Goal: Task Accomplishment & Management: Manage account settings

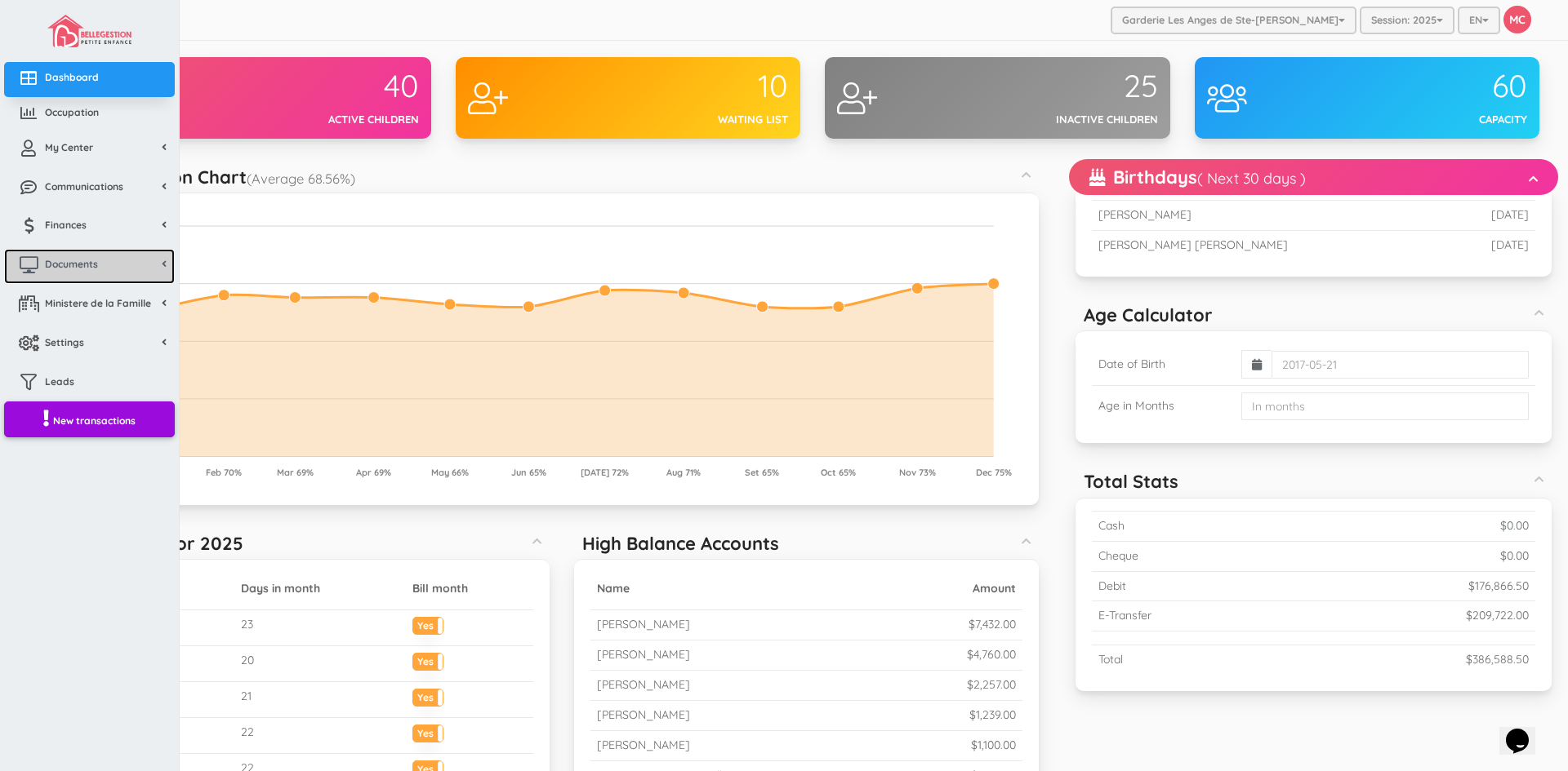
click at [71, 258] on span "Documents" at bounding box center [71, 264] width 53 height 14
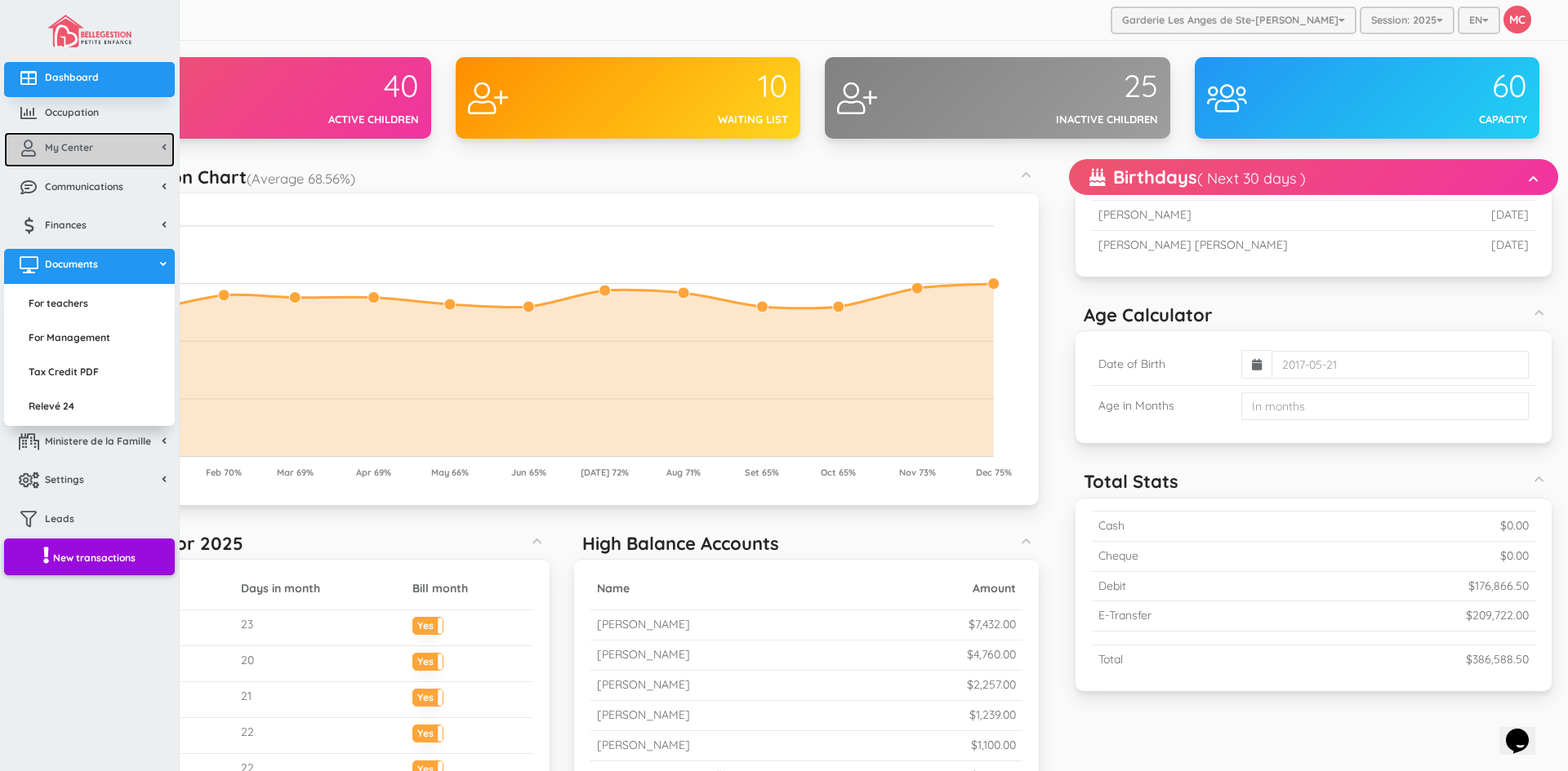
click at [71, 142] on span "My Center" at bounding box center [68, 147] width 48 height 14
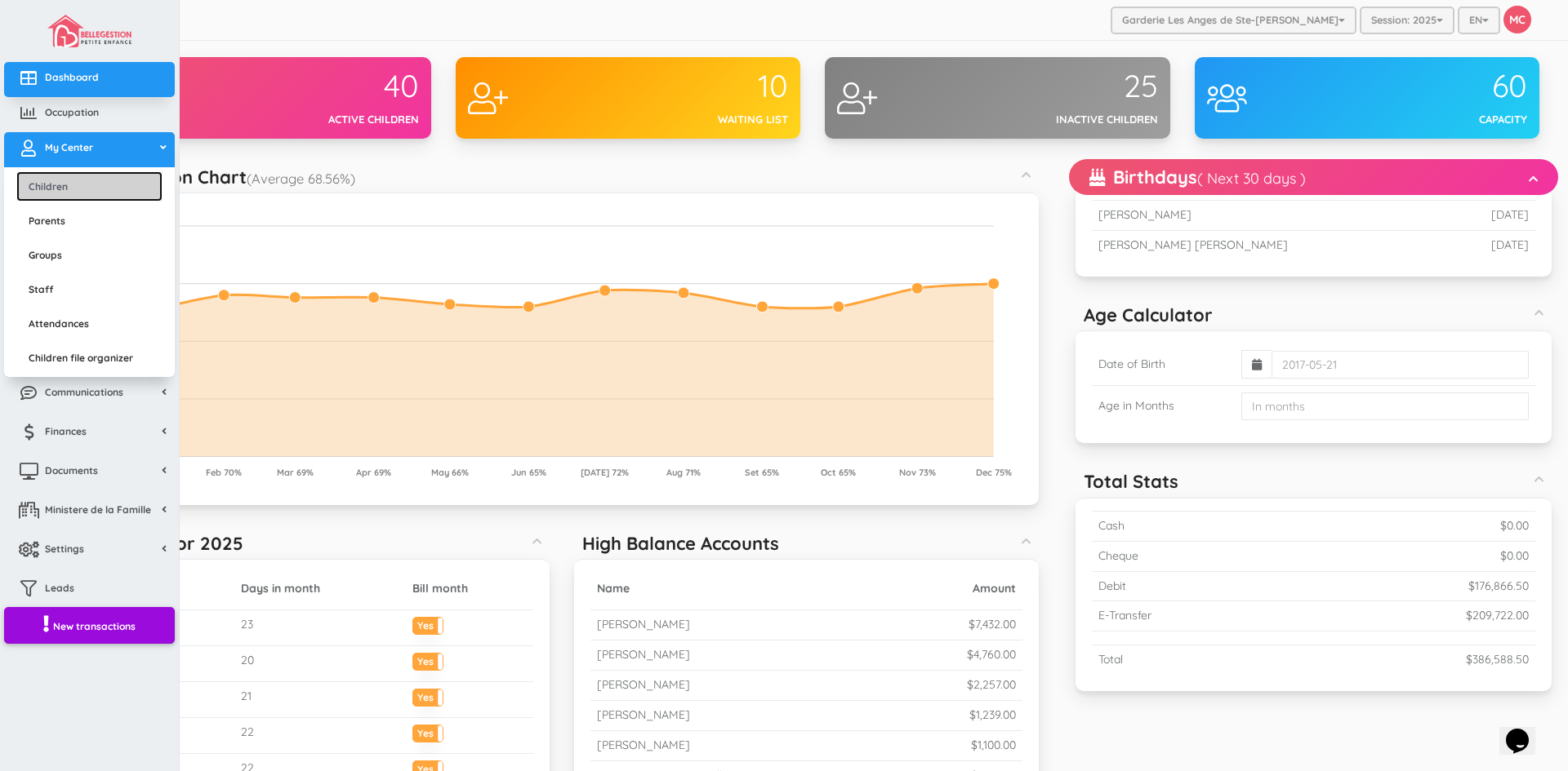
click at [61, 193] on link "Children" at bounding box center [89, 187] width 146 height 30
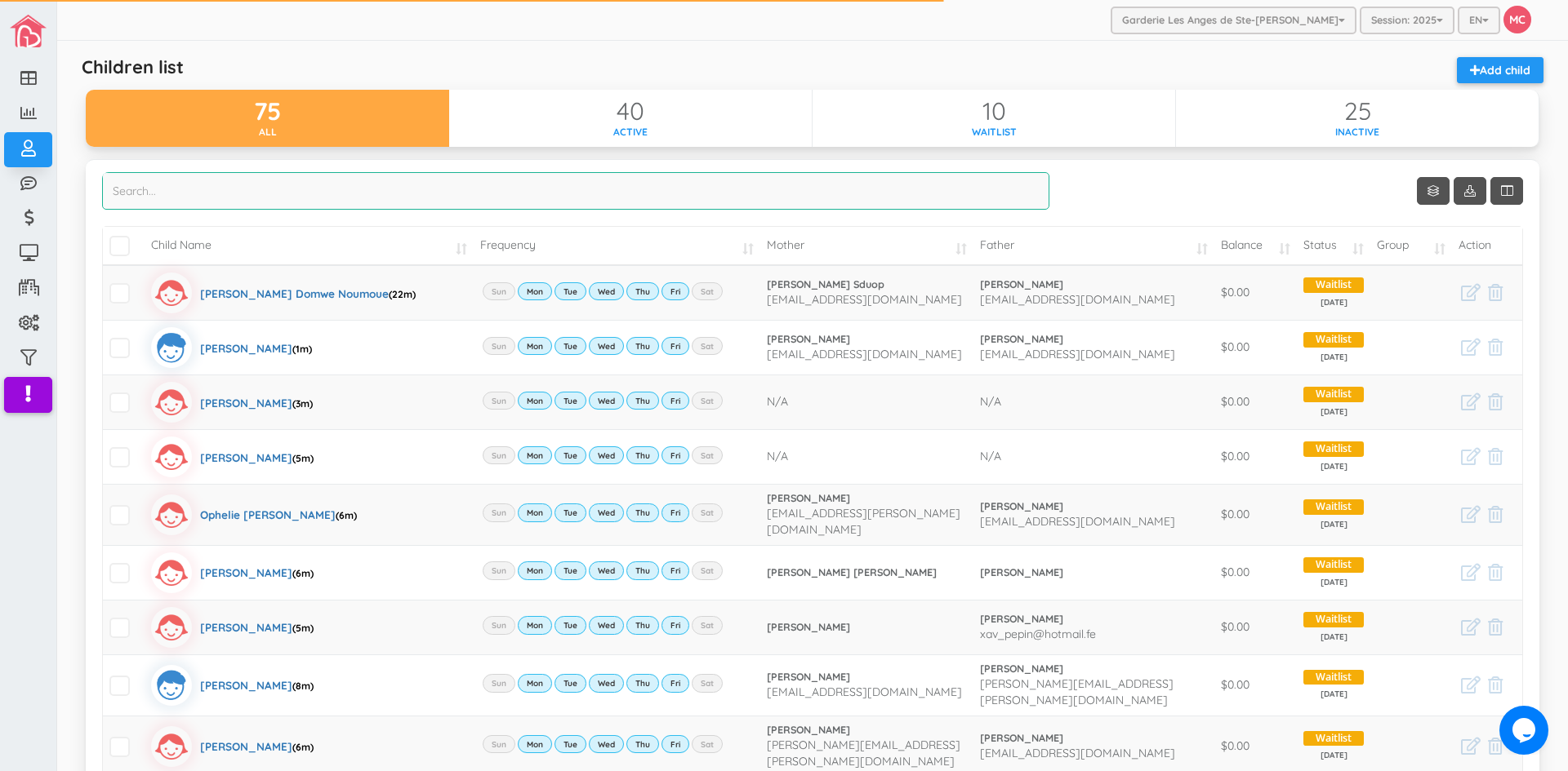
click at [122, 194] on input "search" at bounding box center [575, 191] width 947 height 38
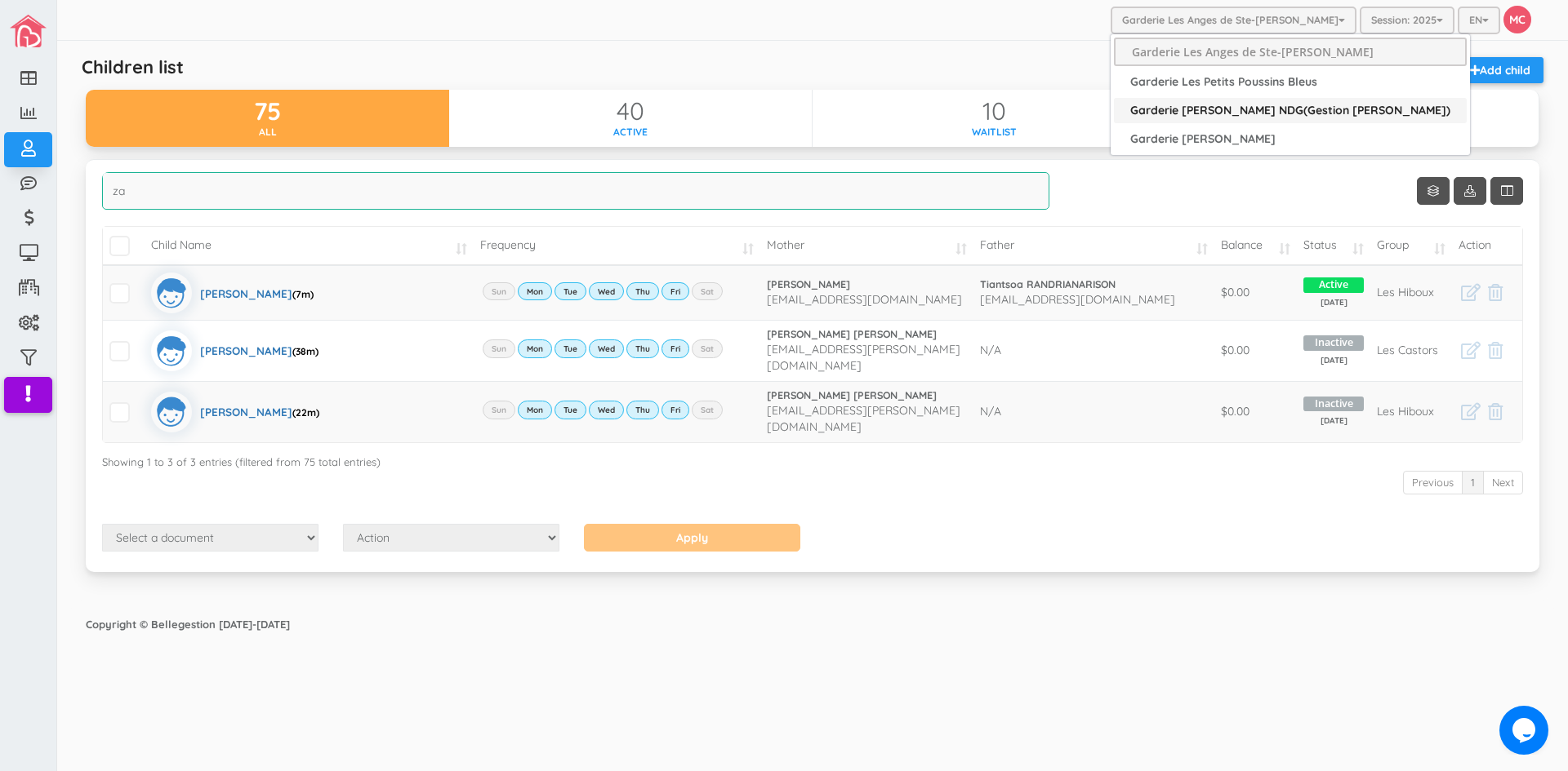
type input "za"
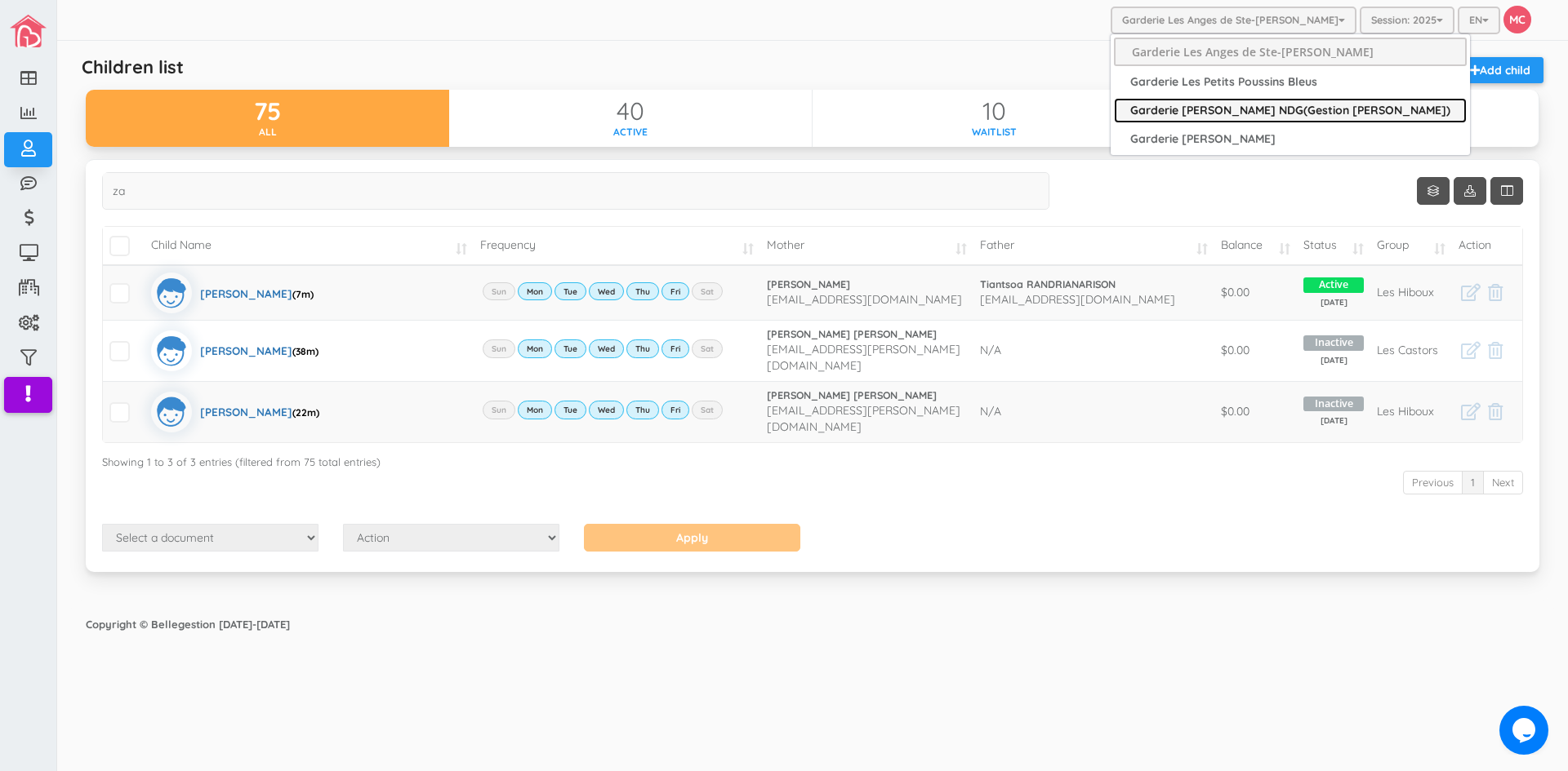
click at [1233, 111] on link "Garderie [PERSON_NAME] NDG(Gestion [PERSON_NAME])" at bounding box center [1290, 110] width 352 height 25
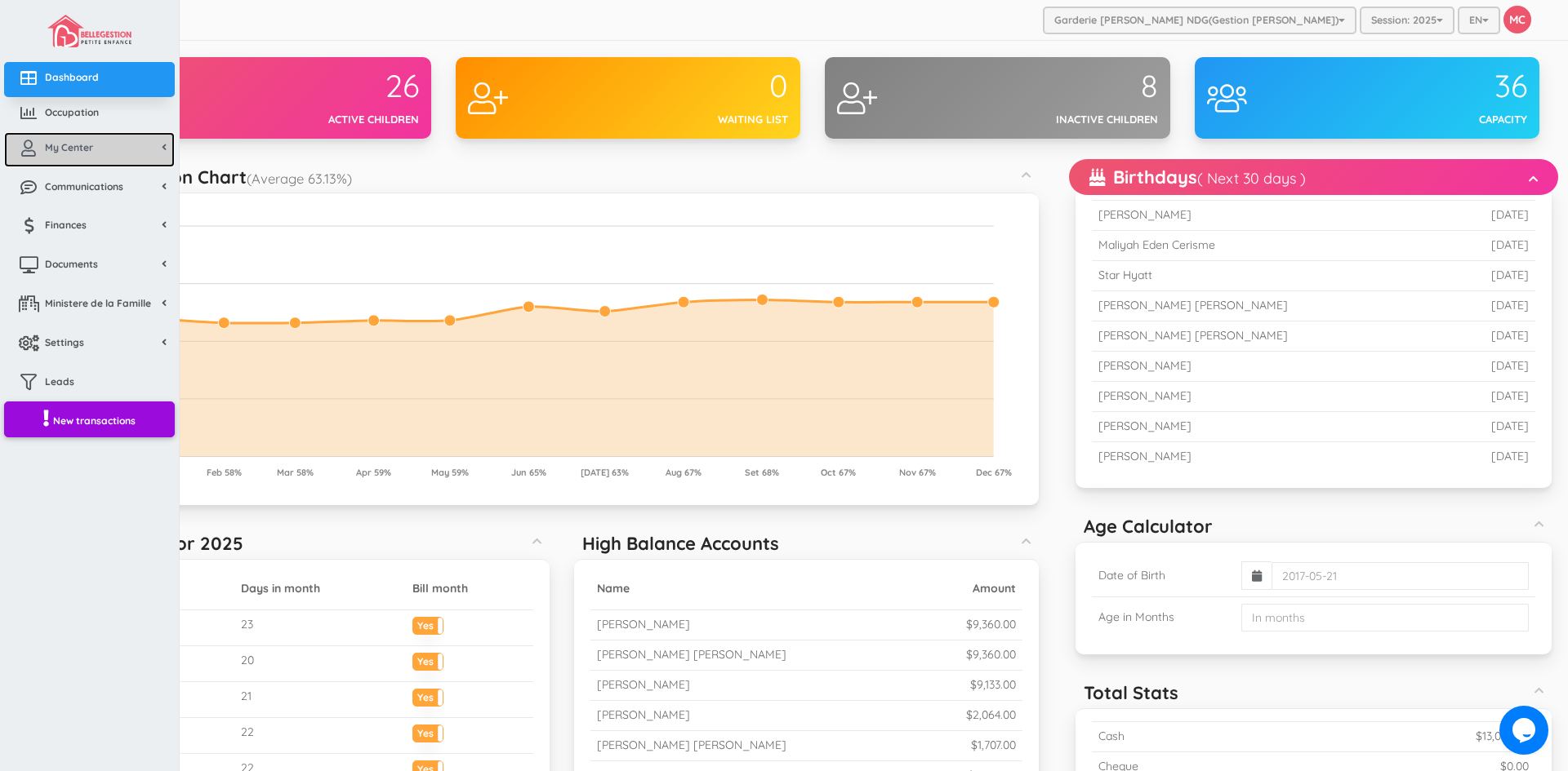
click at [89, 149] on span "My Center" at bounding box center [68, 147] width 48 height 14
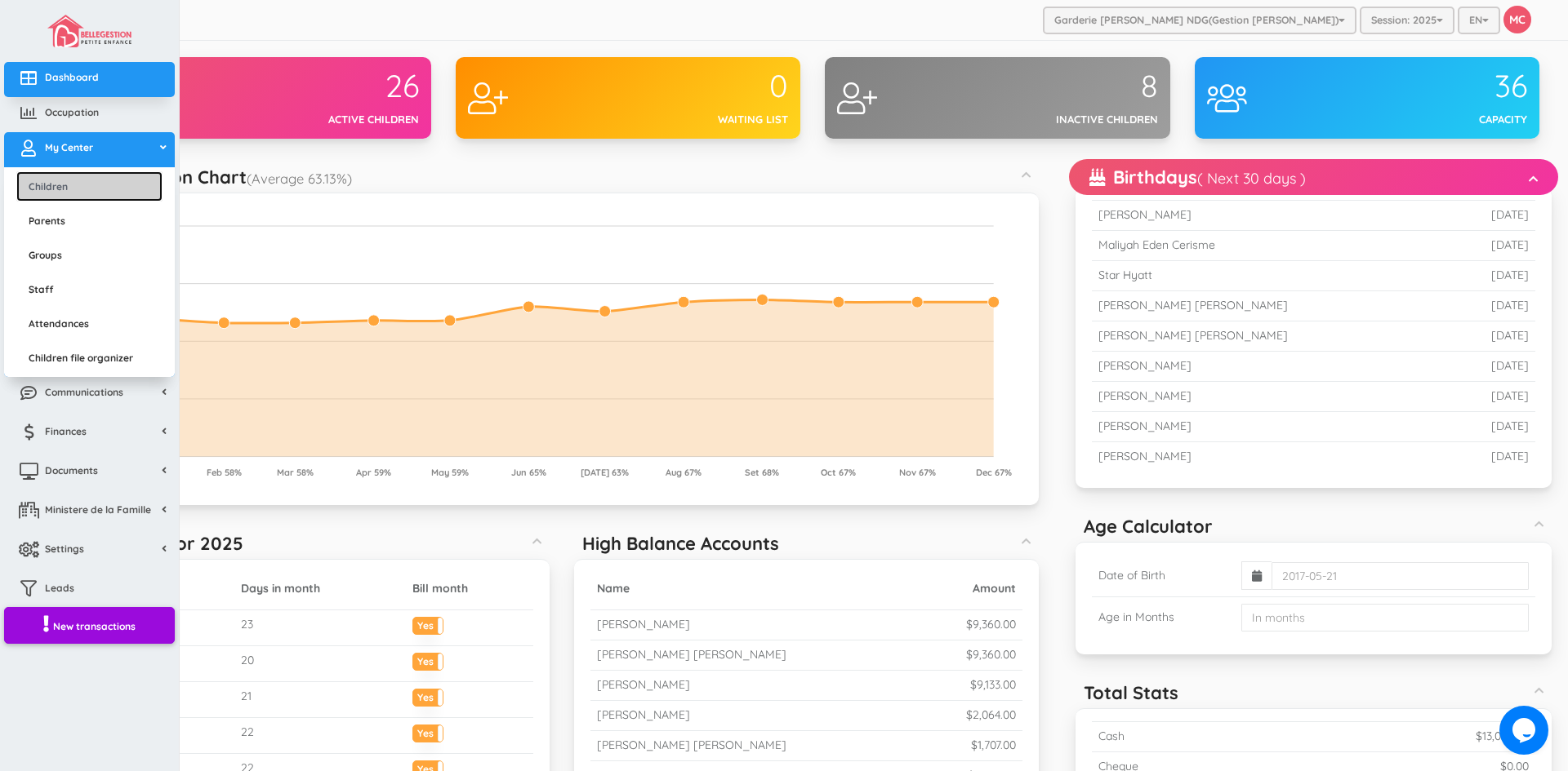
click at [89, 187] on link "Children" at bounding box center [89, 187] width 146 height 30
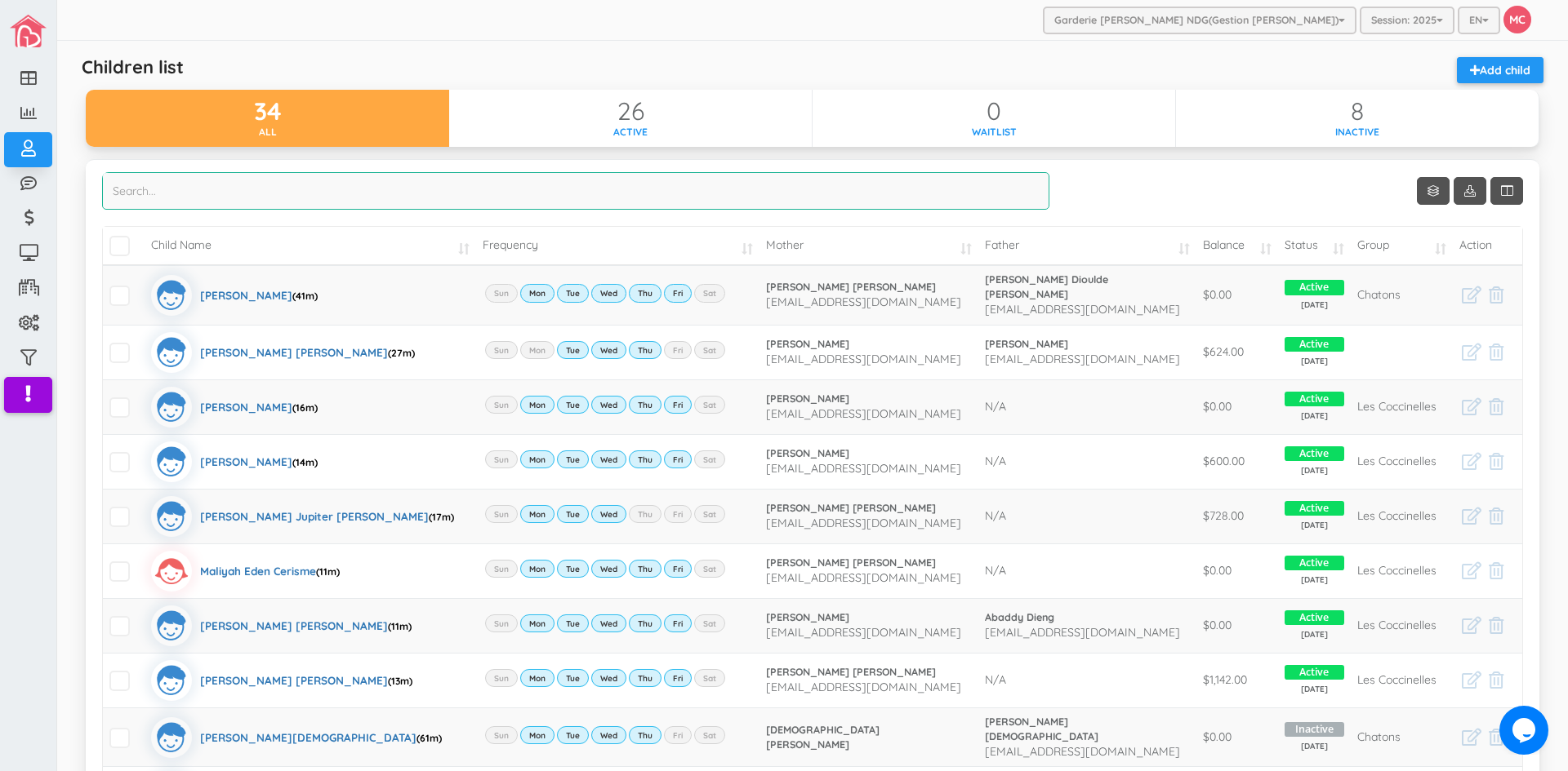
click at [124, 189] on input "search" at bounding box center [575, 191] width 947 height 38
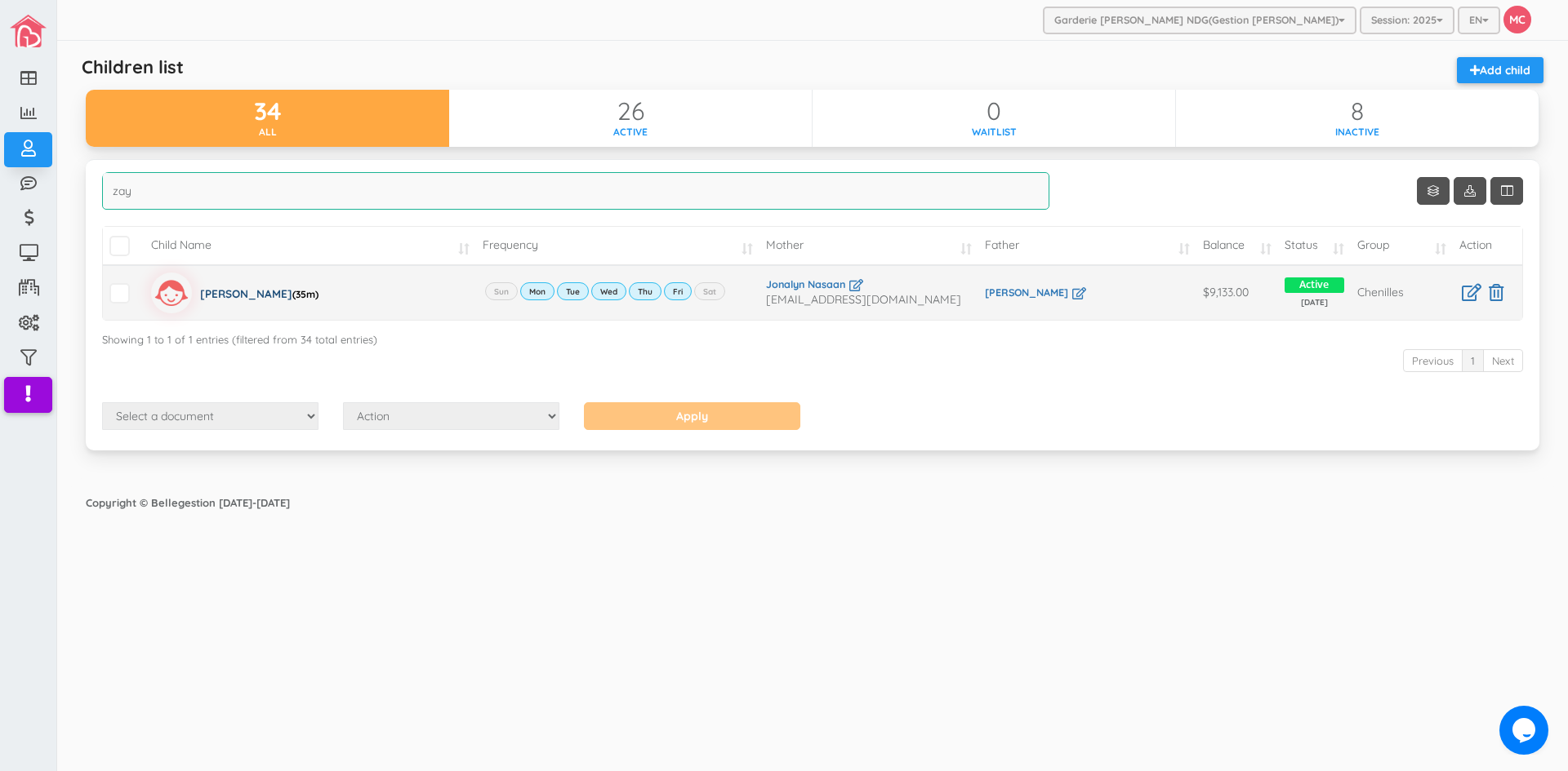
type input "zay"
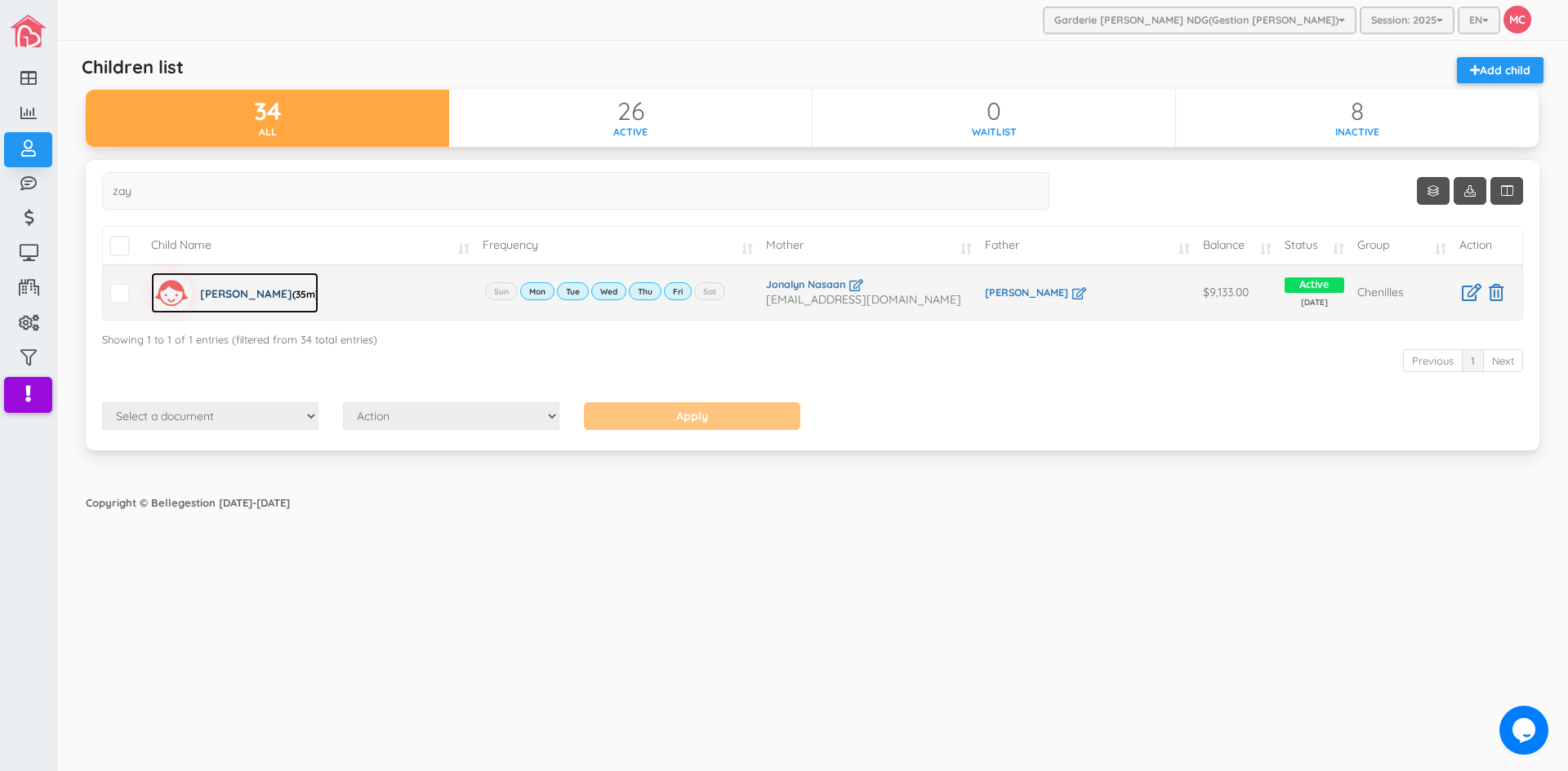
click at [223, 293] on div "Zaylee Alexie Cando (35m)" at bounding box center [259, 293] width 118 height 41
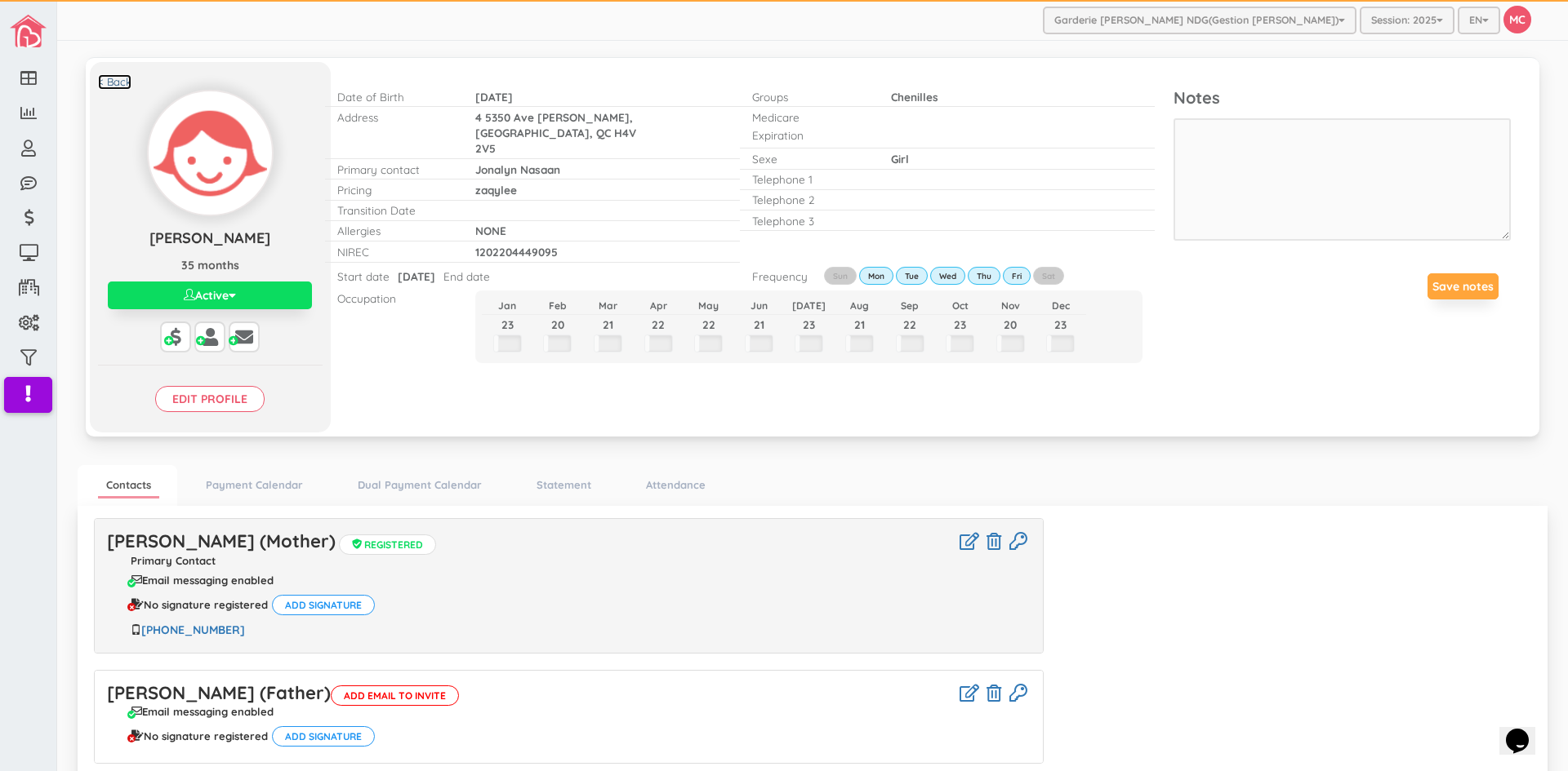
click at [119, 80] on link "< Back" at bounding box center [115, 82] width 33 height 16
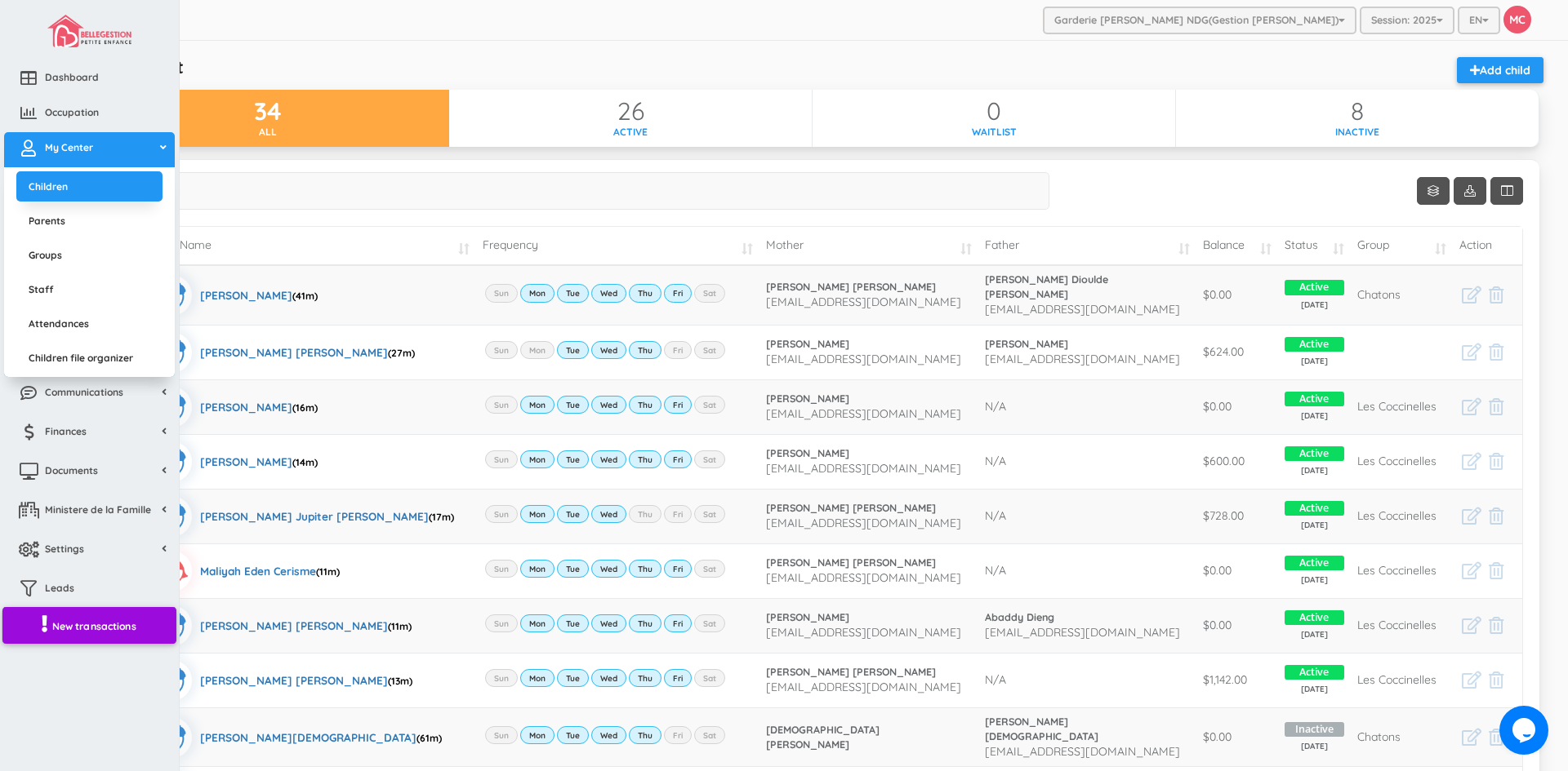
click at [68, 616] on link "New transactions" at bounding box center [89, 626] width 174 height 38
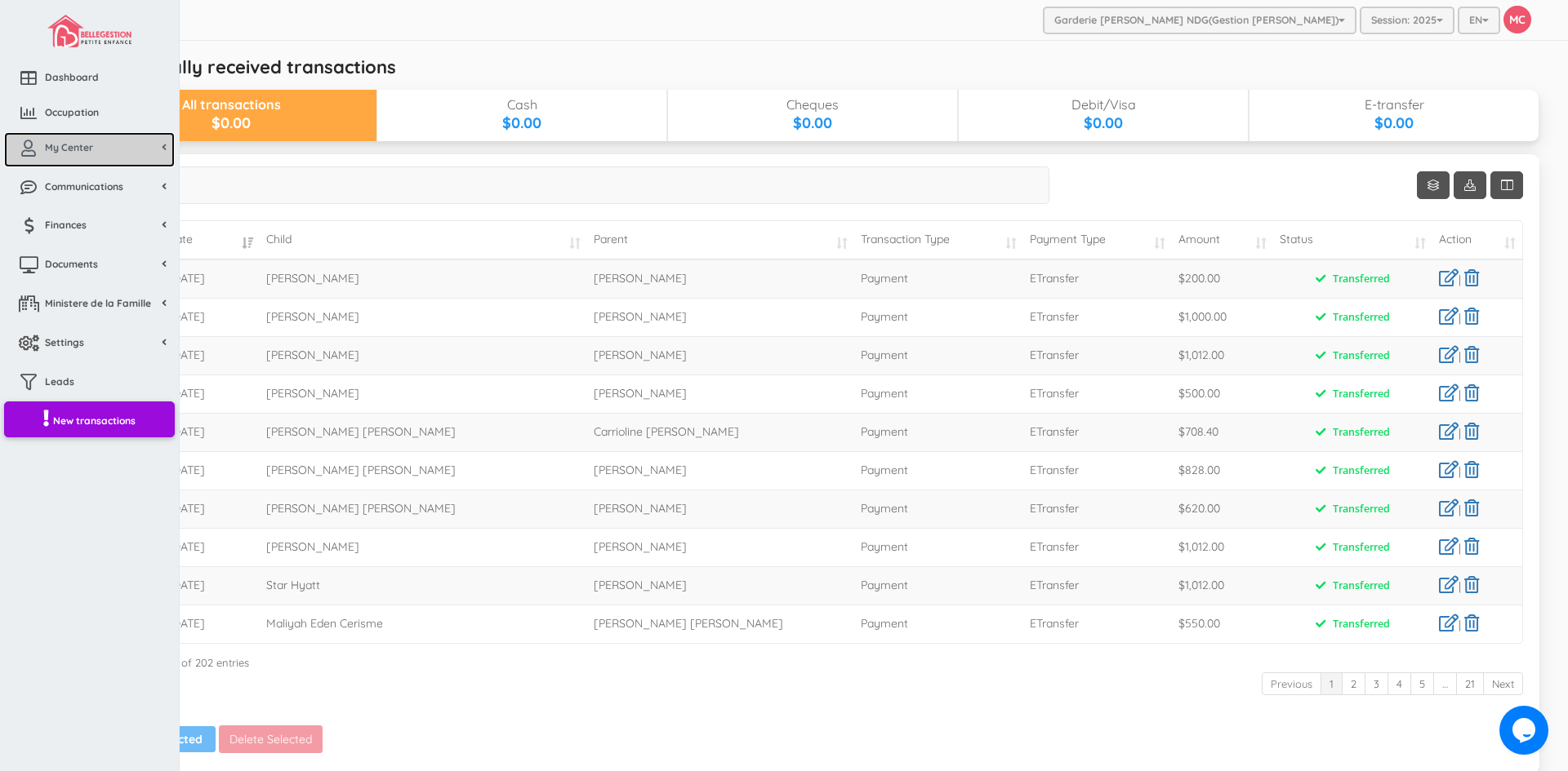
click at [66, 149] on span "My Center" at bounding box center [68, 147] width 48 height 14
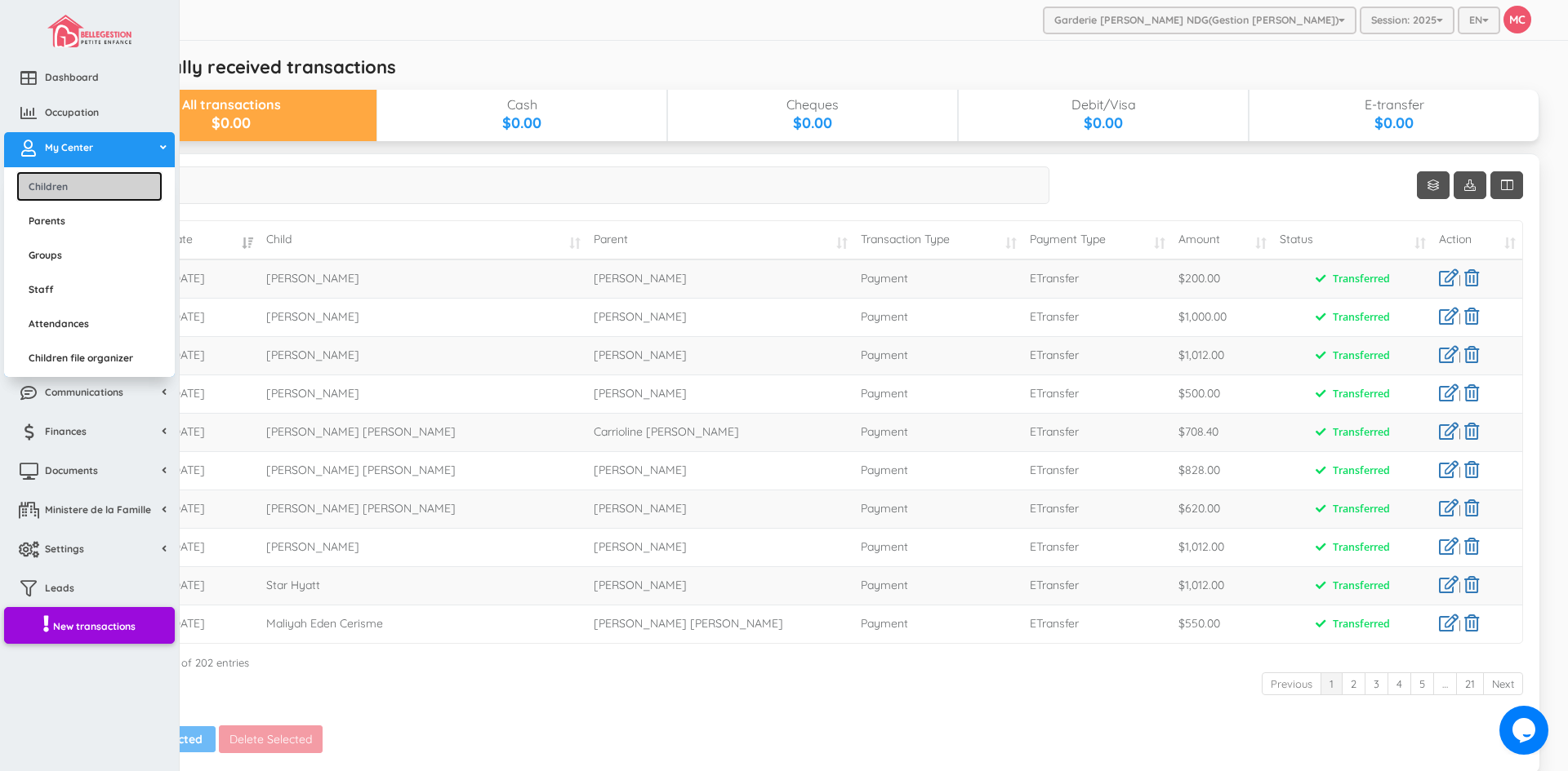
click at [65, 185] on link "Children" at bounding box center [89, 187] width 146 height 30
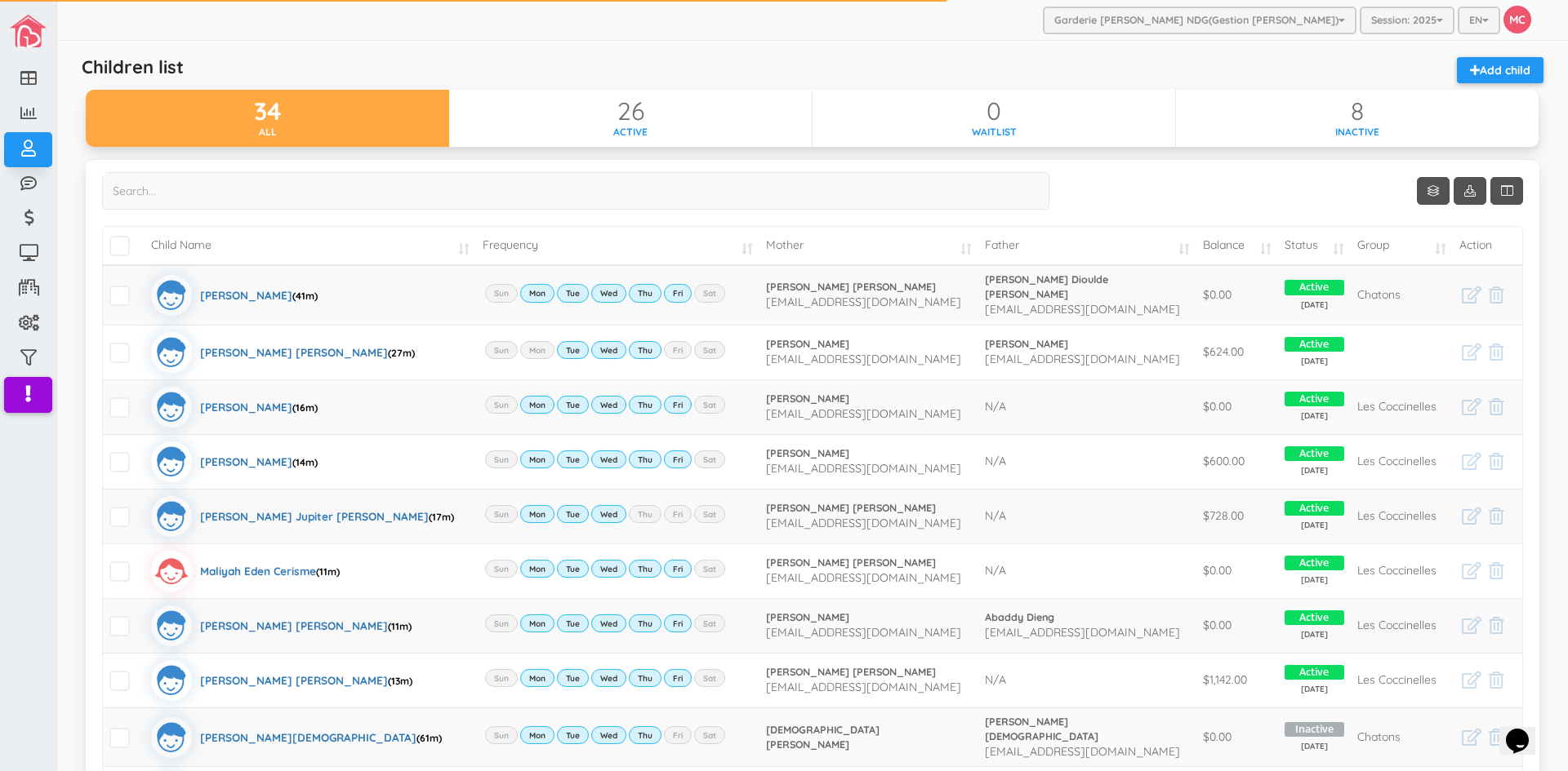
click at [1255, 248] on td "Balance" at bounding box center [1238, 246] width 82 height 39
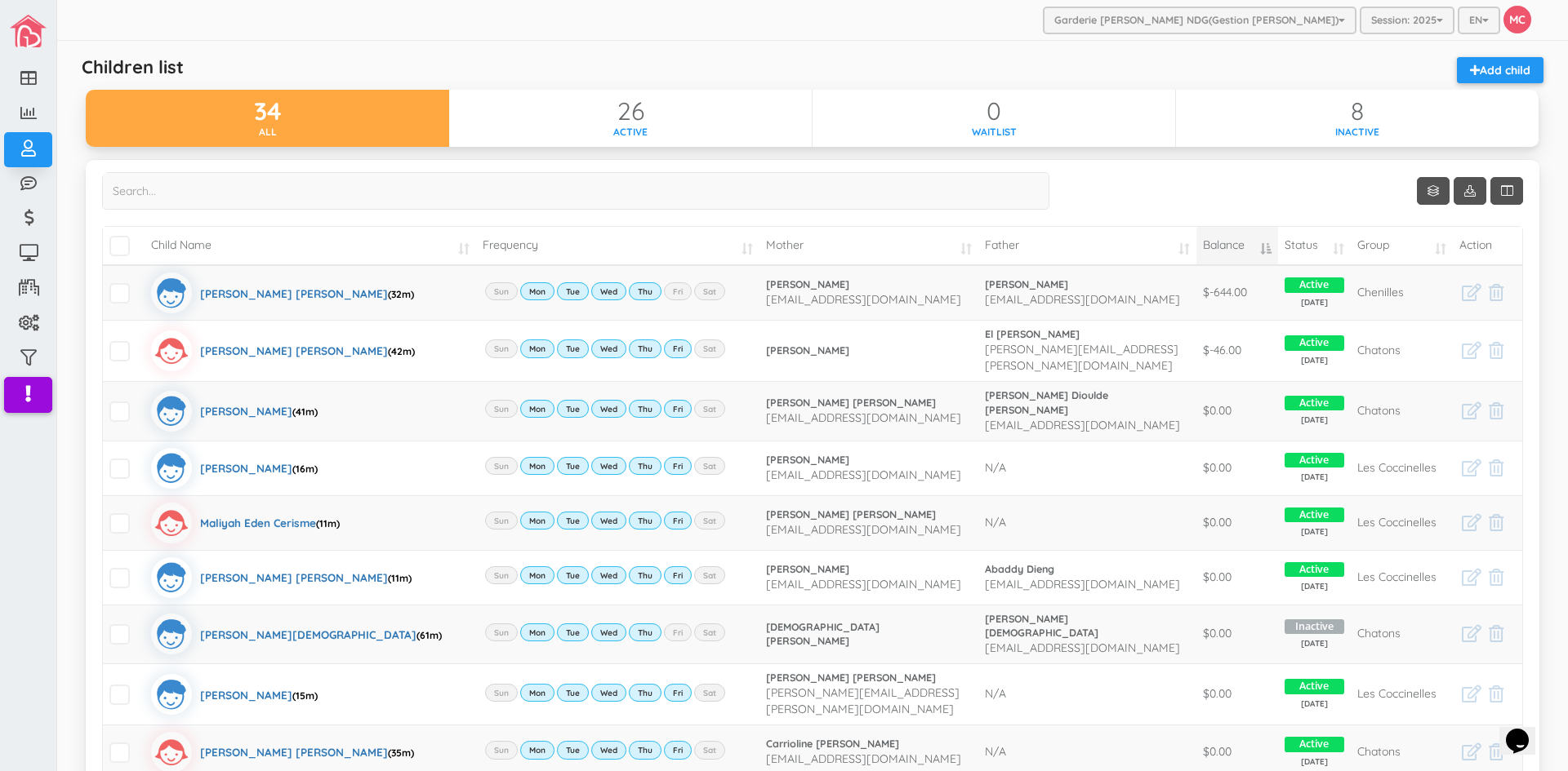
click at [1255, 248] on td "Balance" at bounding box center [1238, 246] width 82 height 39
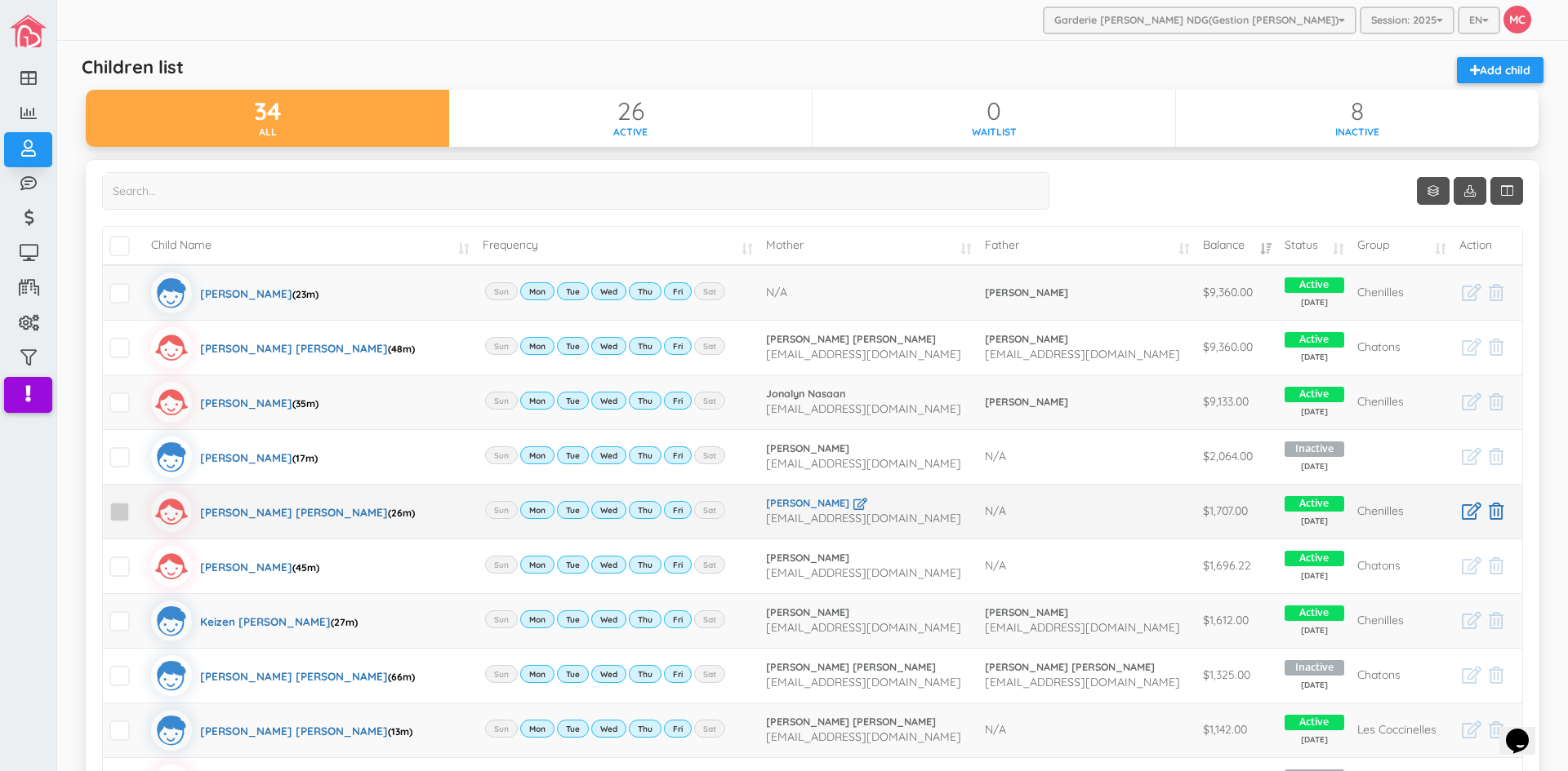
click at [125, 513] on span at bounding box center [119, 512] width 20 height 20
click at [138, 506] on input "checkbox" at bounding box center [138, 506] width 0 height 0
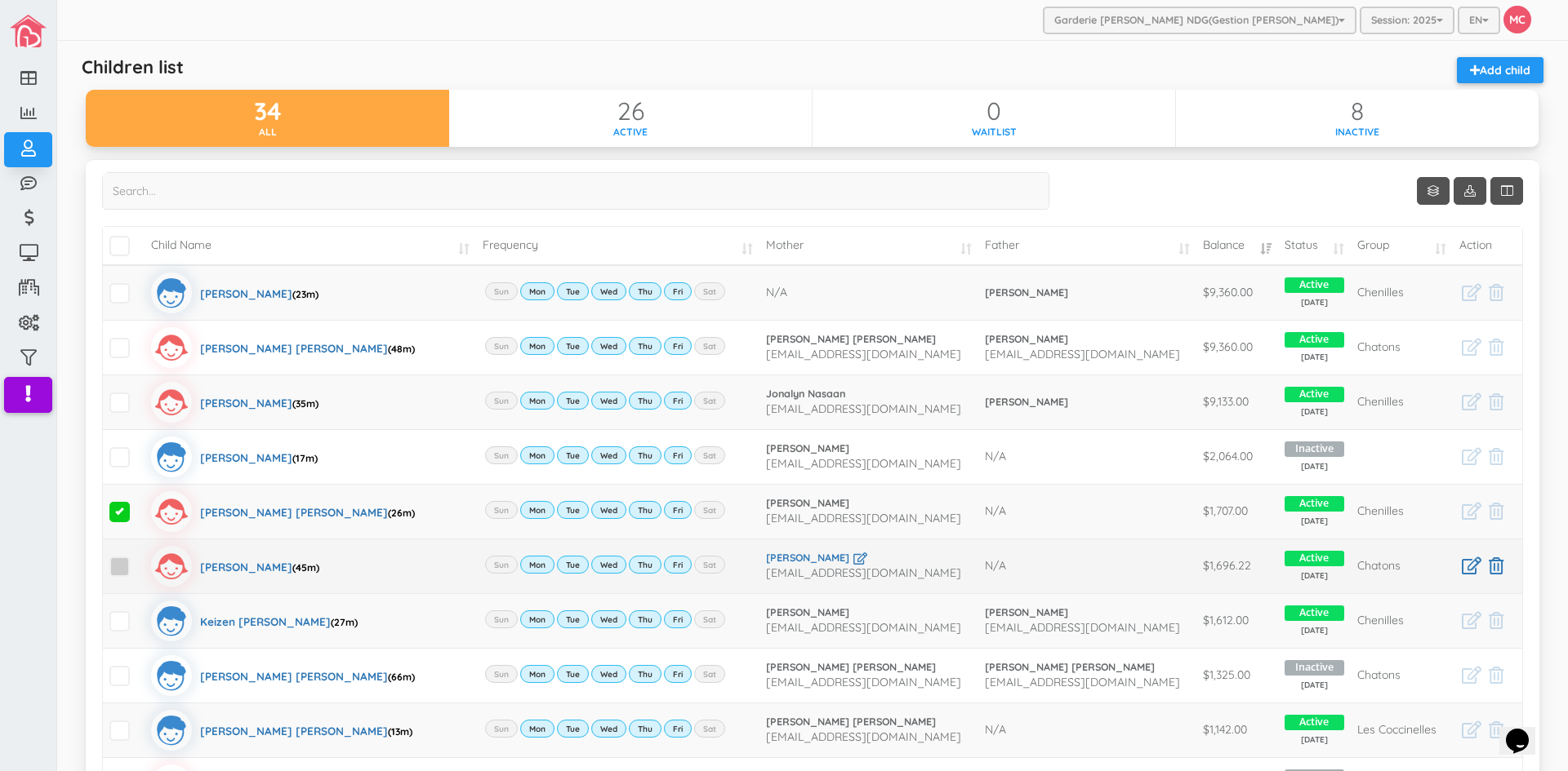
click at [121, 567] on span at bounding box center [119, 566] width 20 height 20
click at [138, 560] on input "checkbox" at bounding box center [138, 560] width 0 height 0
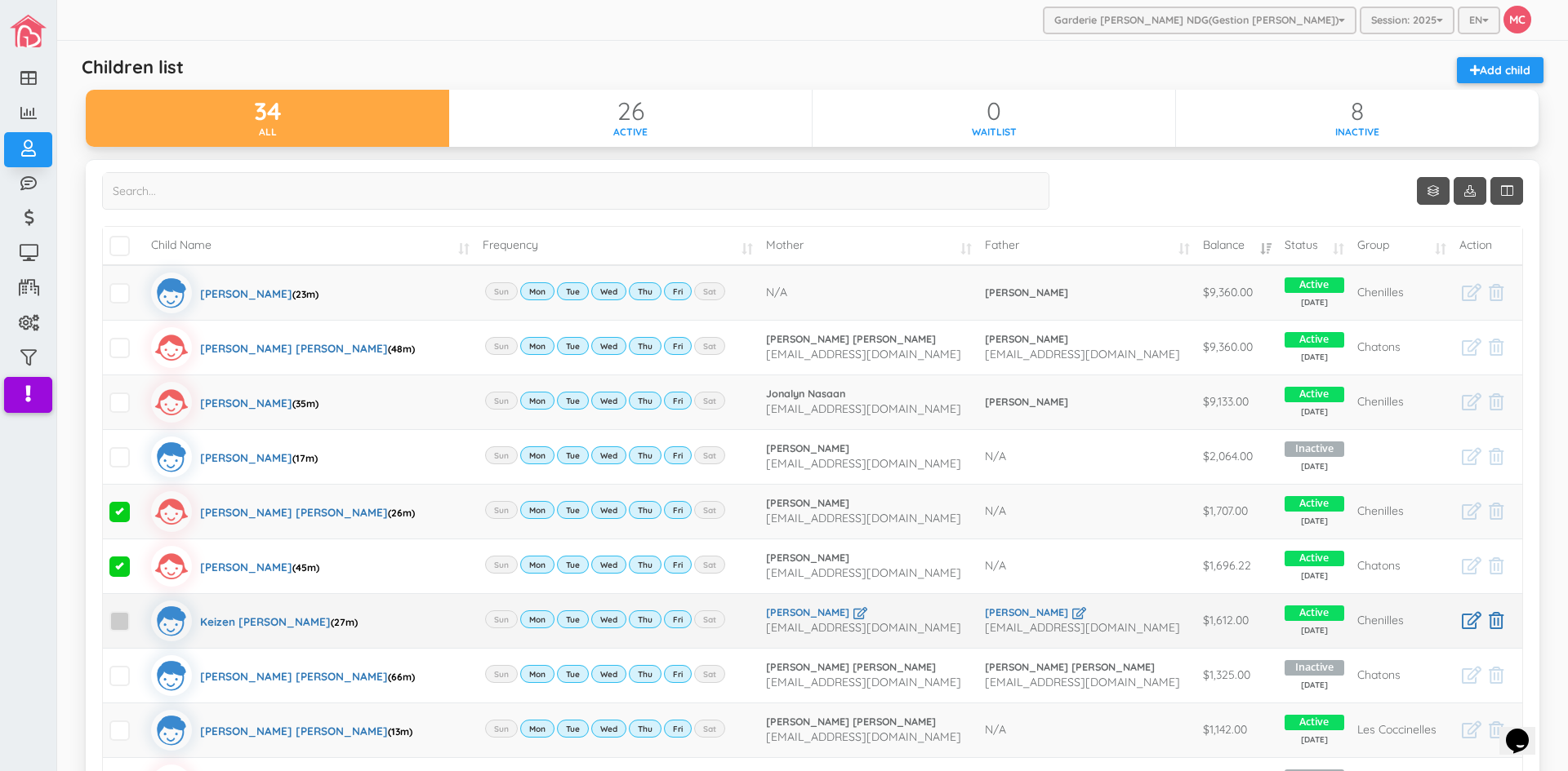
click at [120, 623] on span at bounding box center [119, 621] width 20 height 20
click at [138, 615] on input "checkbox" at bounding box center [138, 615] width 0 height 0
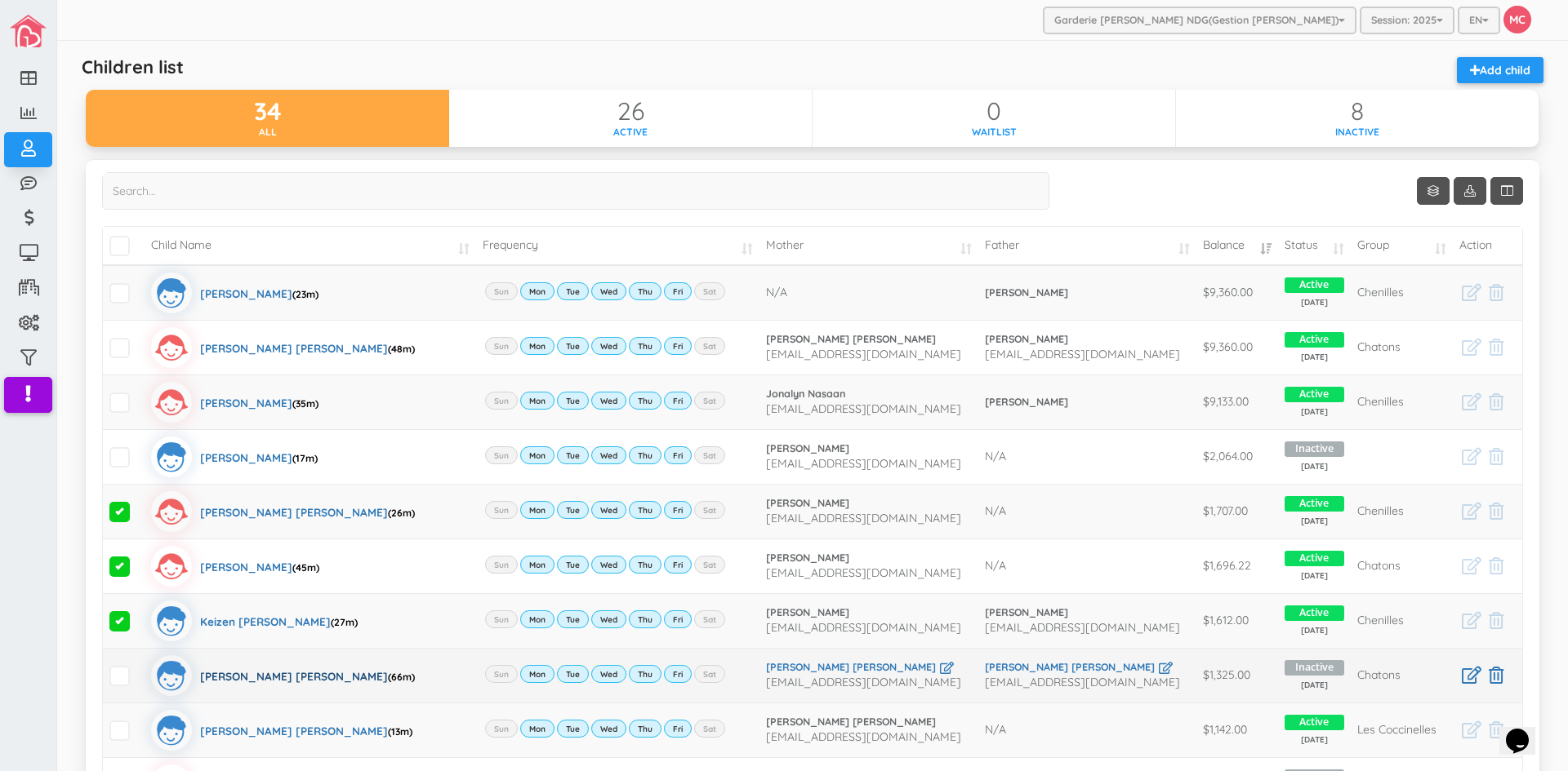
scroll to position [81, 0]
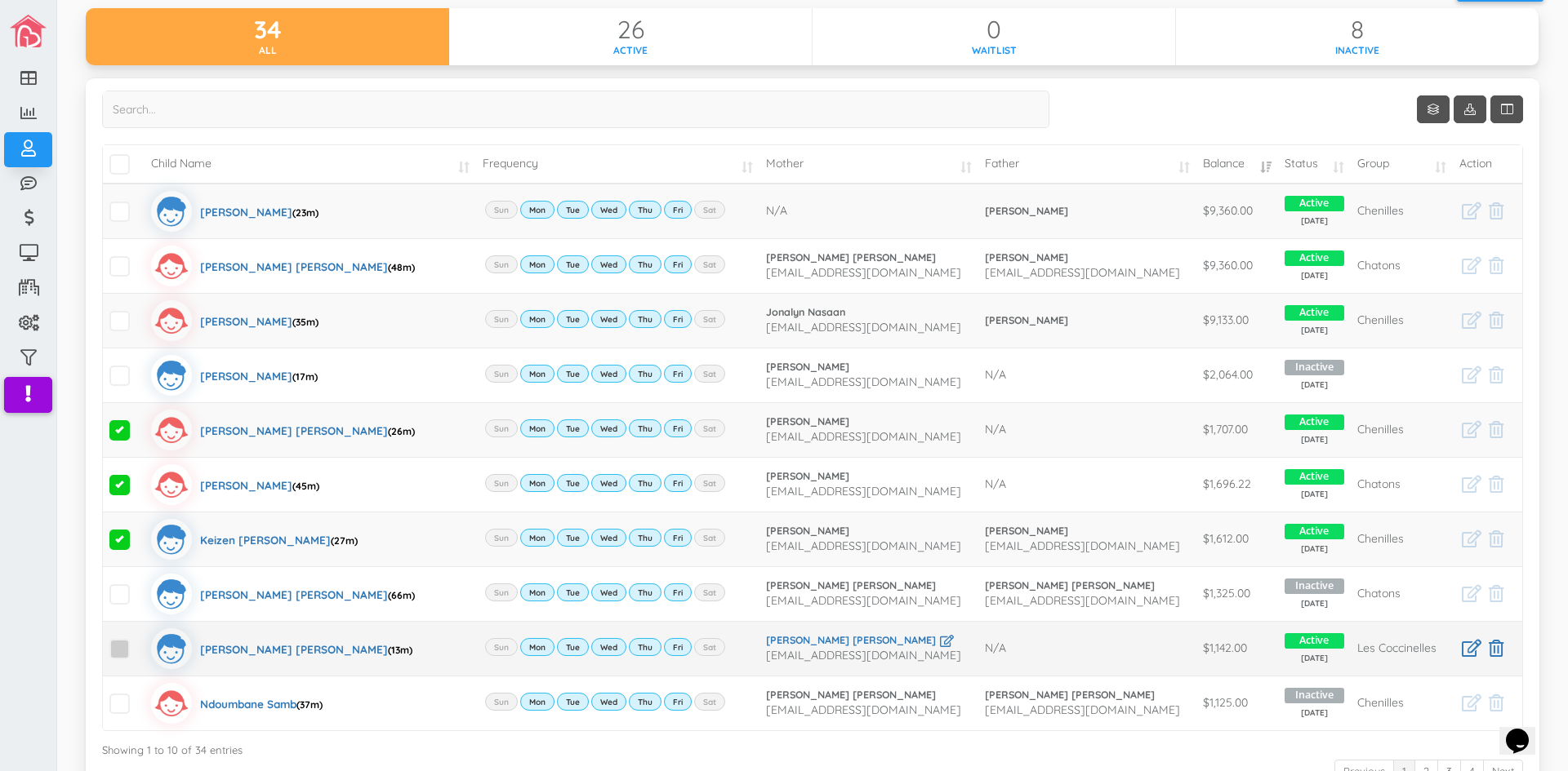
click at [124, 650] on span at bounding box center [119, 648] width 20 height 20
click at [138, 642] on input "checkbox" at bounding box center [138, 642] width 0 height 0
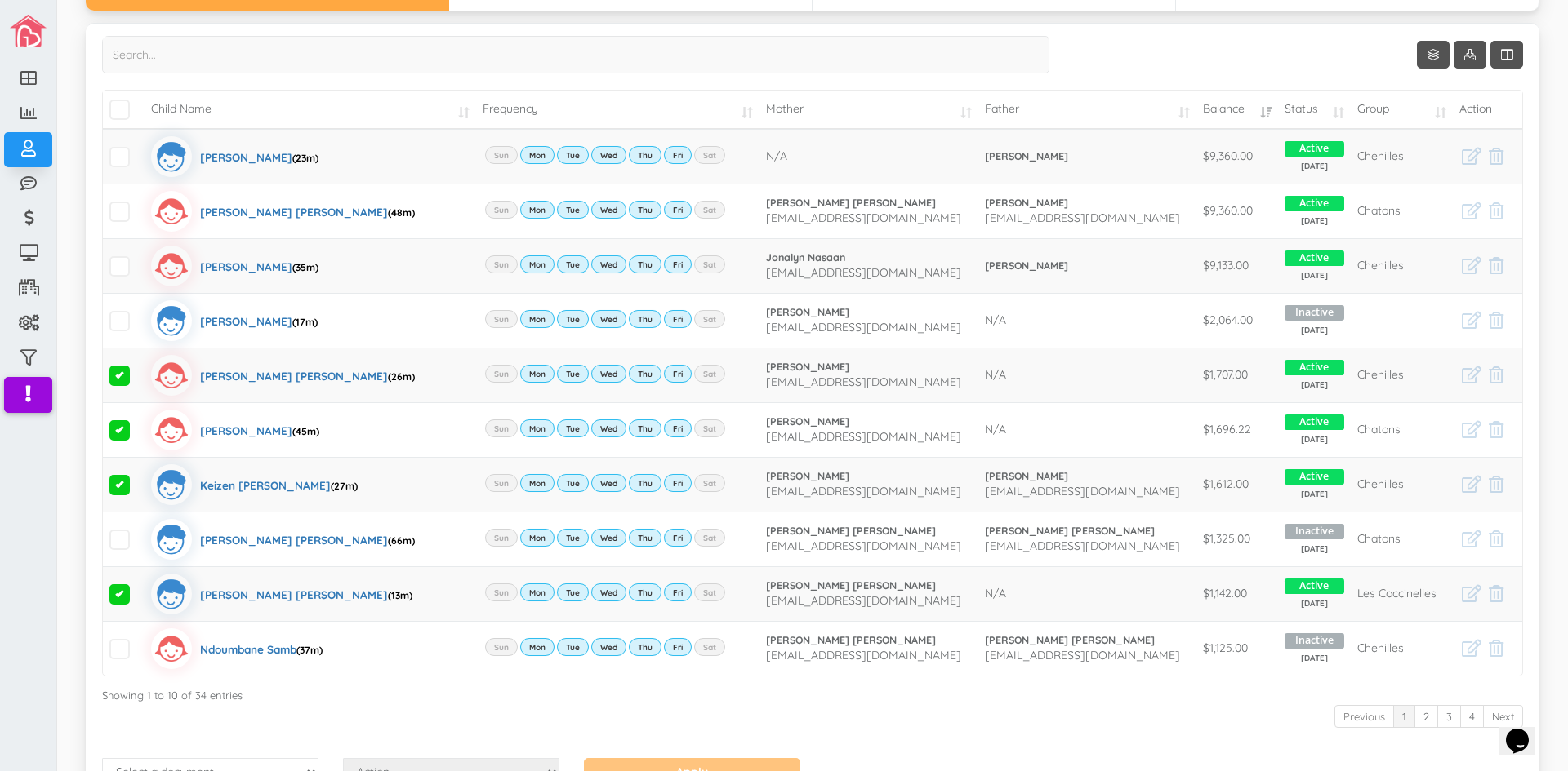
scroll to position [0, 0]
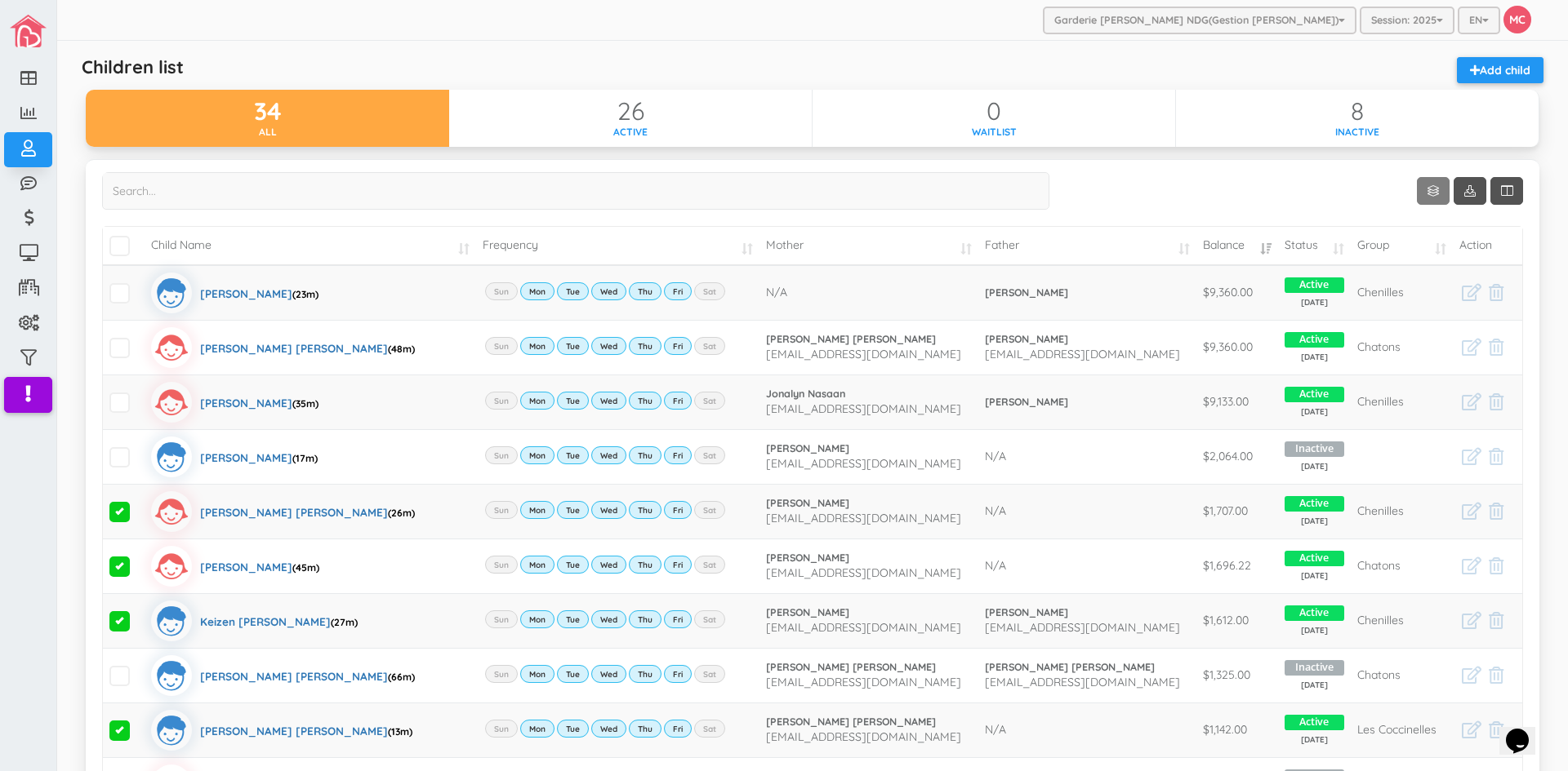
click at [1426, 188] on link "Show 10 rows" at bounding box center [1432, 191] width 32 height 28
click at [1409, 252] on link "25" at bounding box center [1445, 254] width 124 height 25
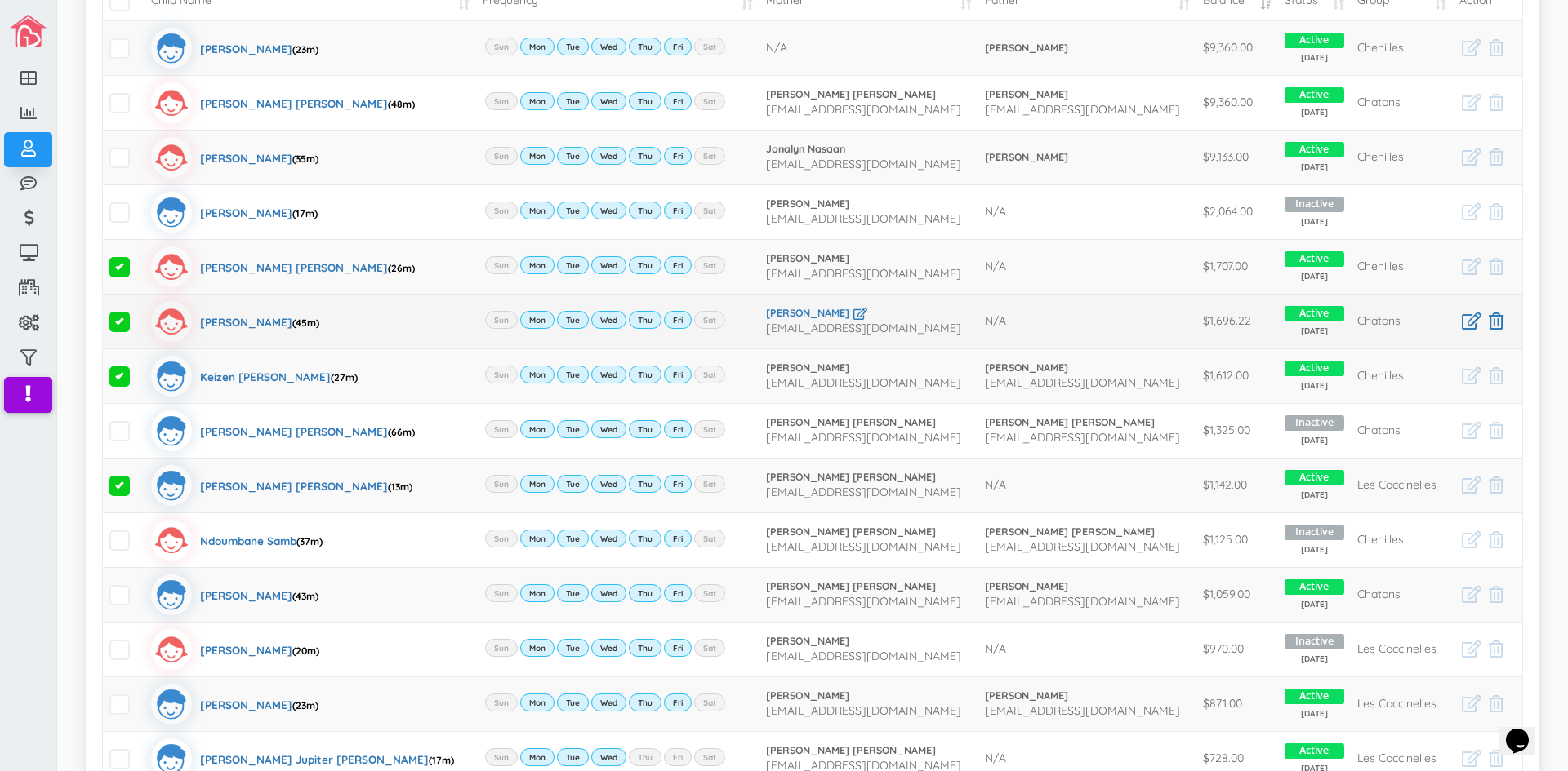
scroll to position [327, 0]
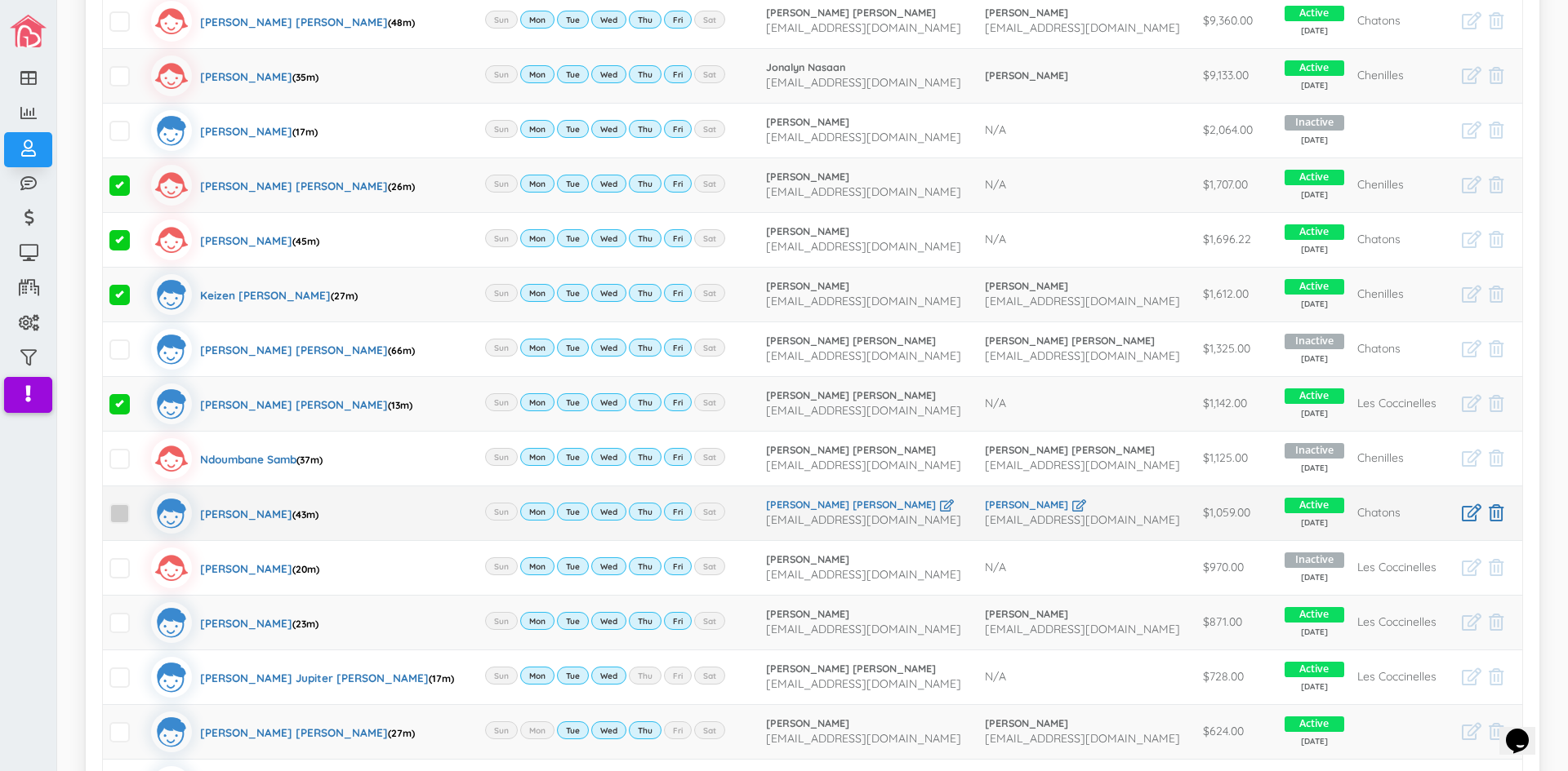
click at [118, 515] on span at bounding box center [119, 513] width 20 height 20
click at [138, 507] on input "checkbox" at bounding box center [138, 507] width 0 height 0
click at [120, 626] on span at bounding box center [119, 623] width 20 height 20
click at [138, 616] on input "checkbox" at bounding box center [138, 616] width 0 height 0
click at [124, 737] on span at bounding box center [119, 732] width 20 height 20
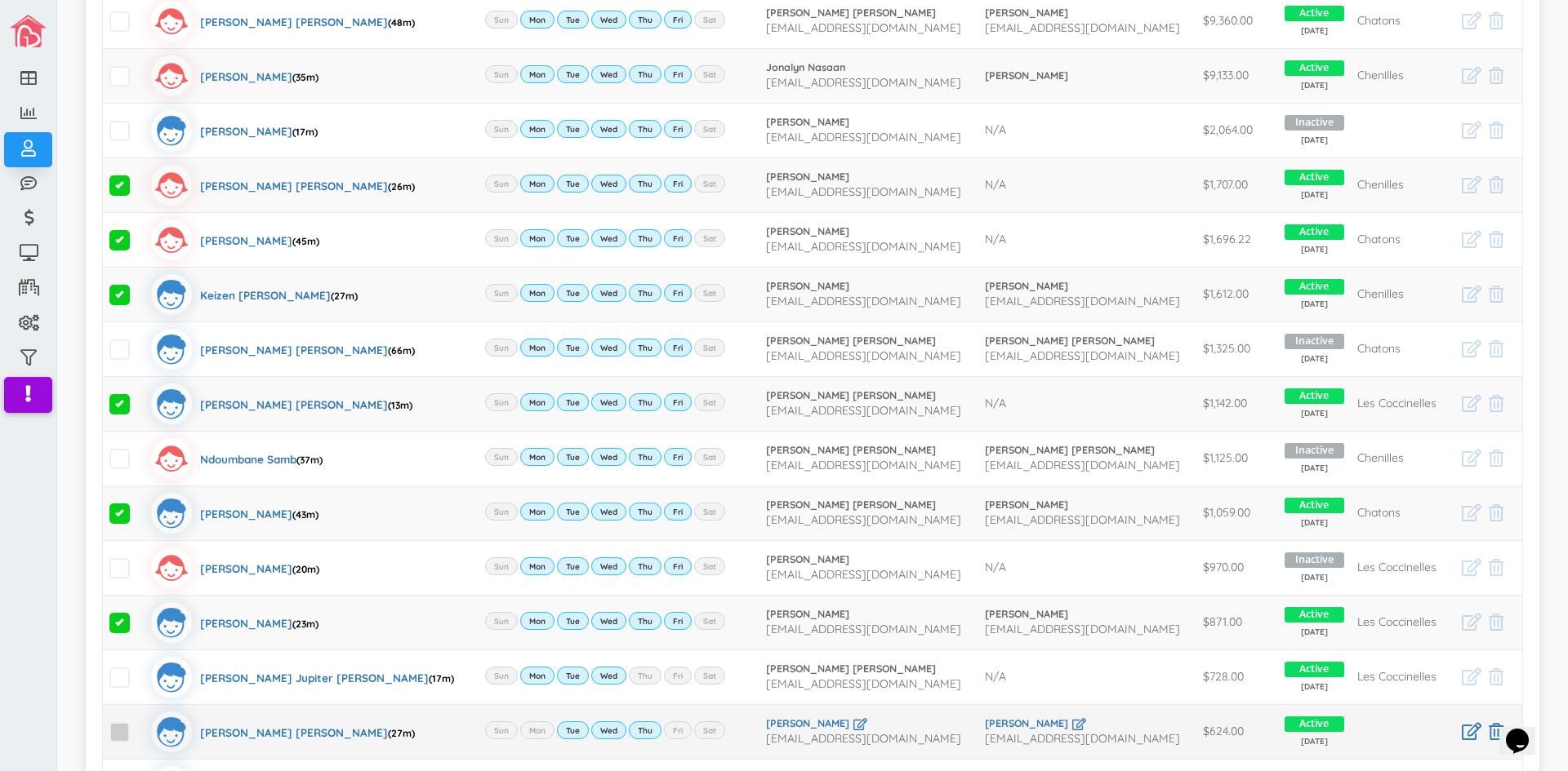
click at [138, 725] on input "checkbox" at bounding box center [138, 725] width 0 height 0
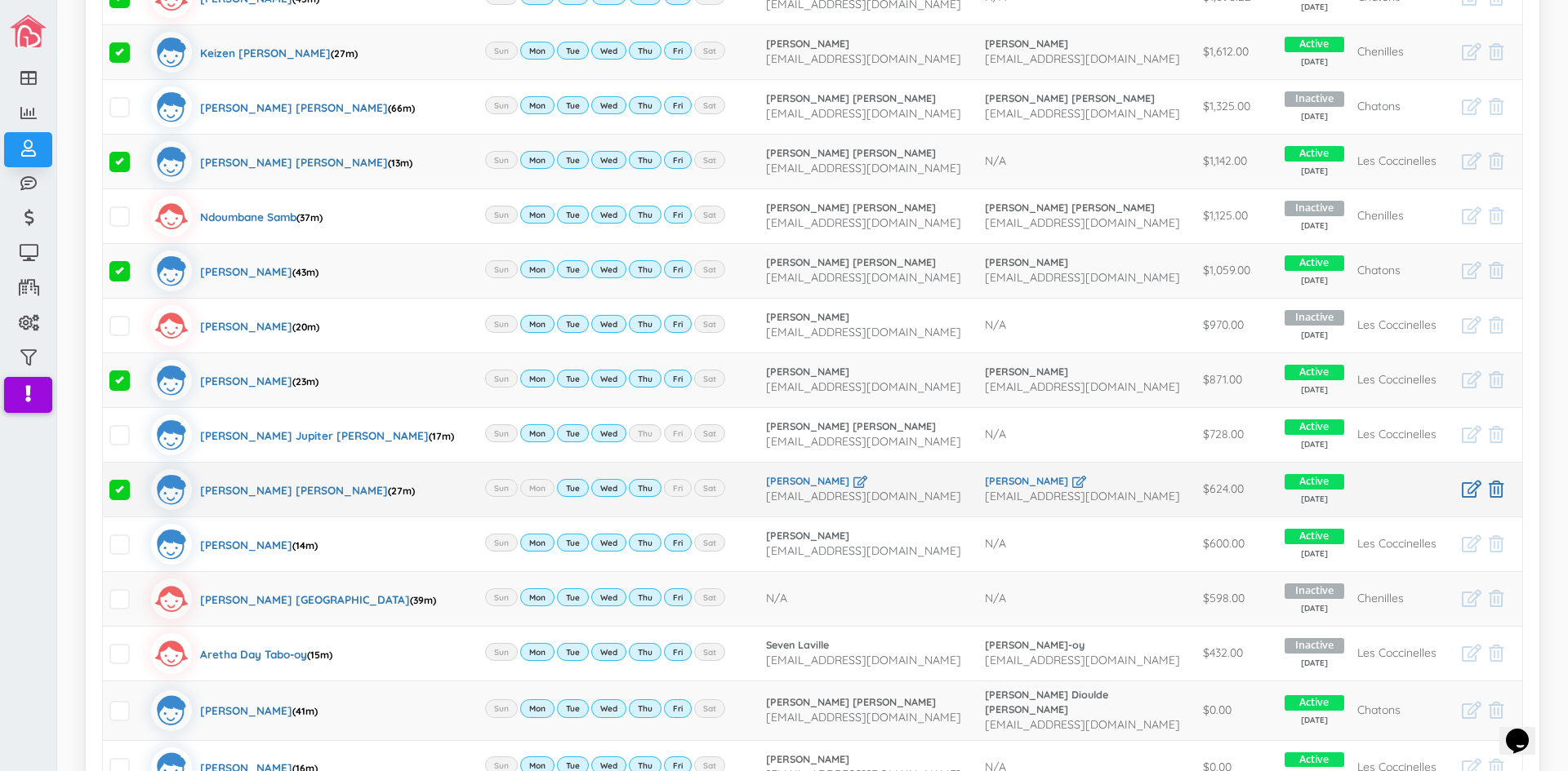
scroll to position [571, 0]
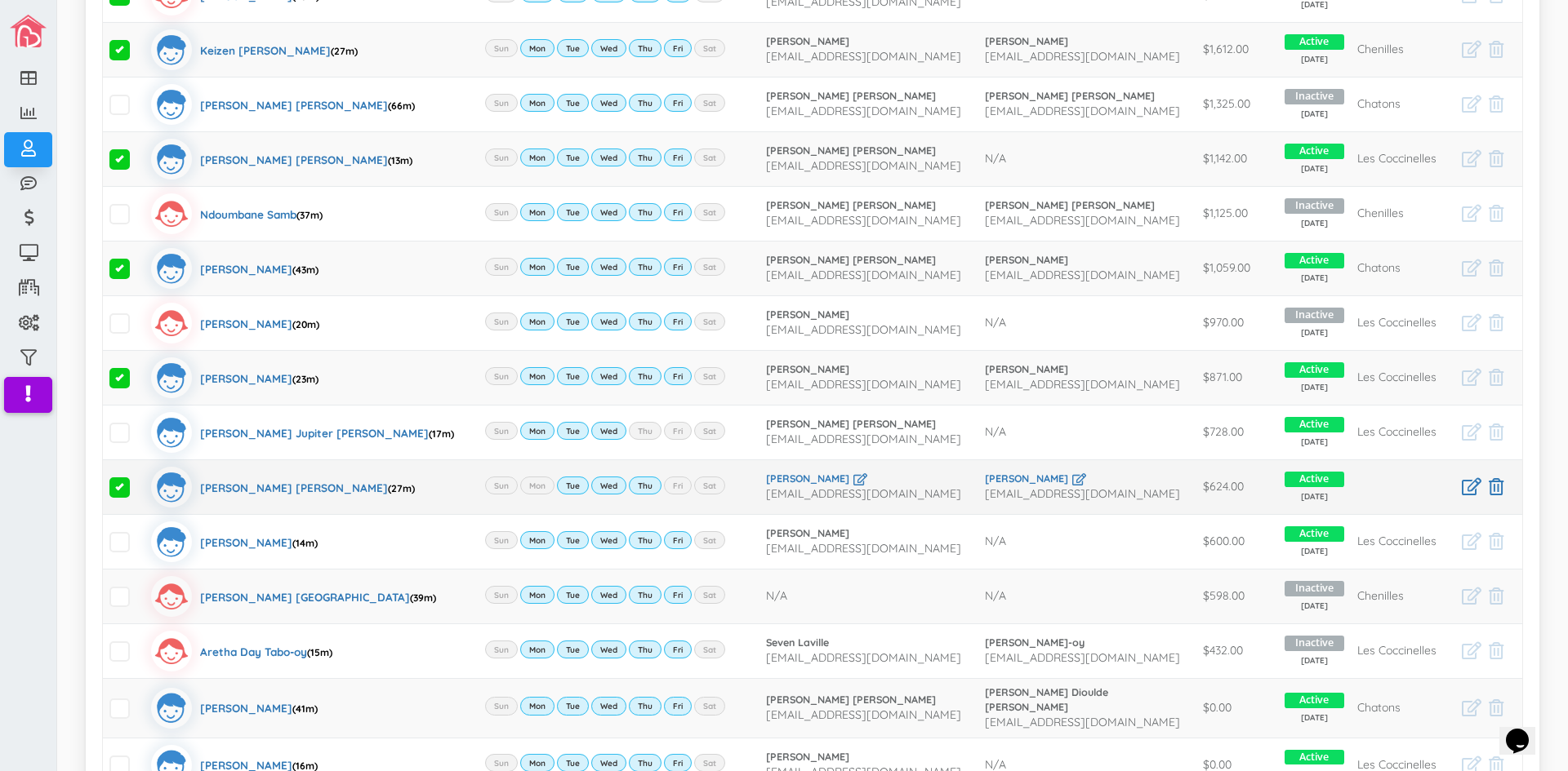
click at [122, 490] on span at bounding box center [119, 487] width 20 height 20
click at [138, 481] on input "checkbox" at bounding box center [138, 481] width 0 height 0
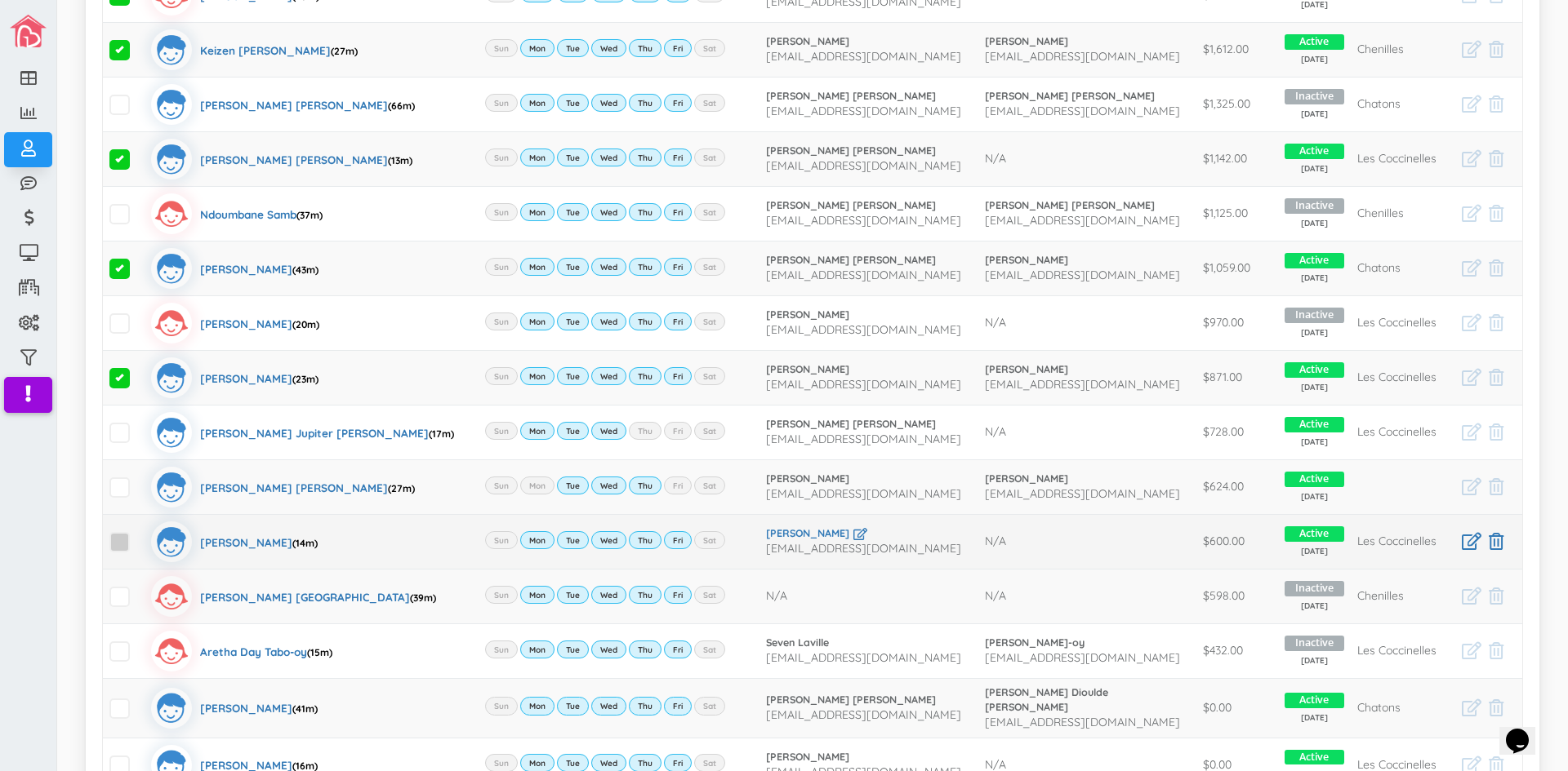
click at [123, 546] on span at bounding box center [119, 541] width 20 height 20
click at [138, 535] on input "checkbox" at bounding box center [138, 535] width 0 height 0
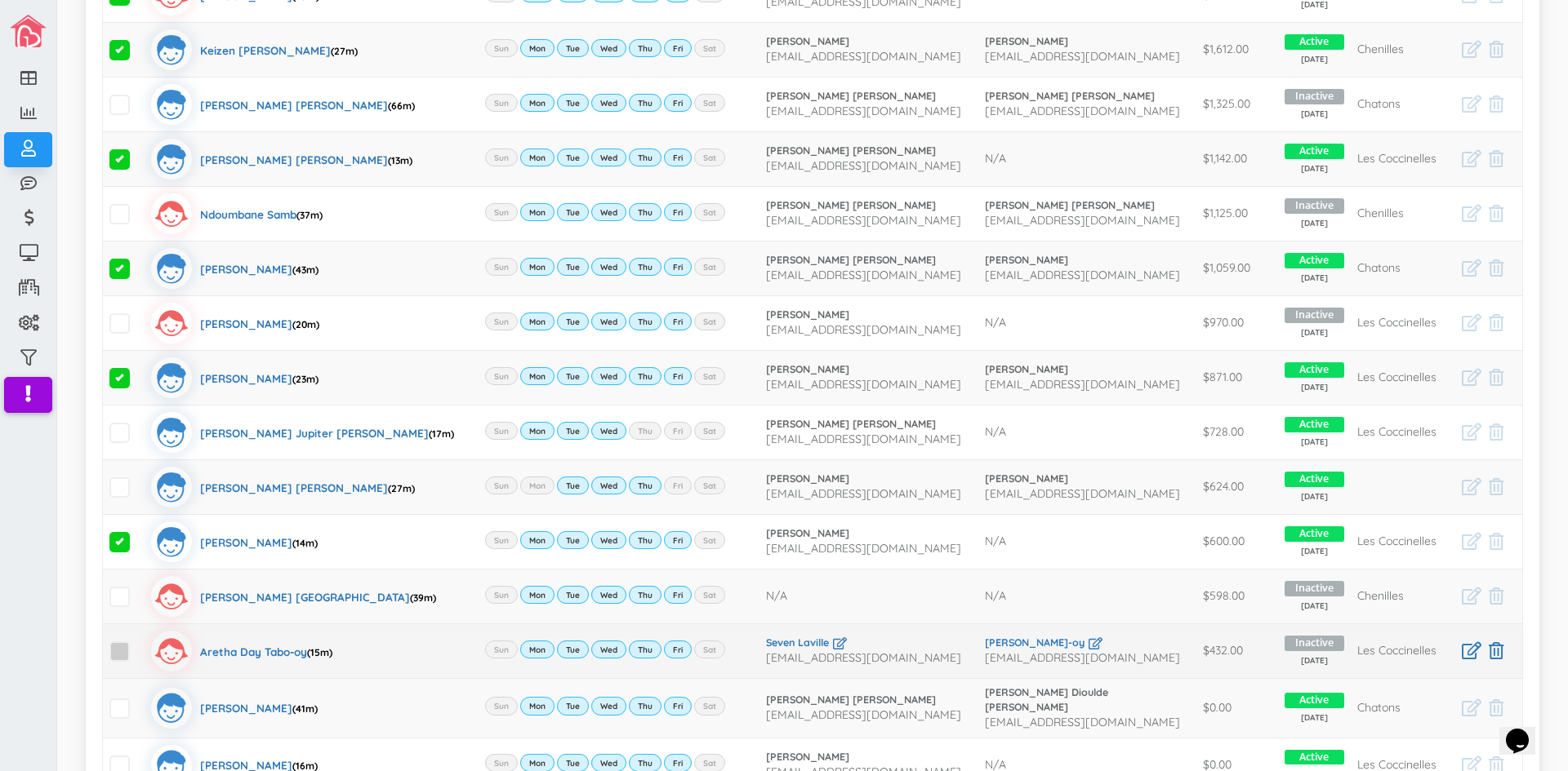
click at [113, 651] on span at bounding box center [119, 651] width 20 height 20
click at [138, 645] on input "checkbox" at bounding box center [138, 645] width 0 height 0
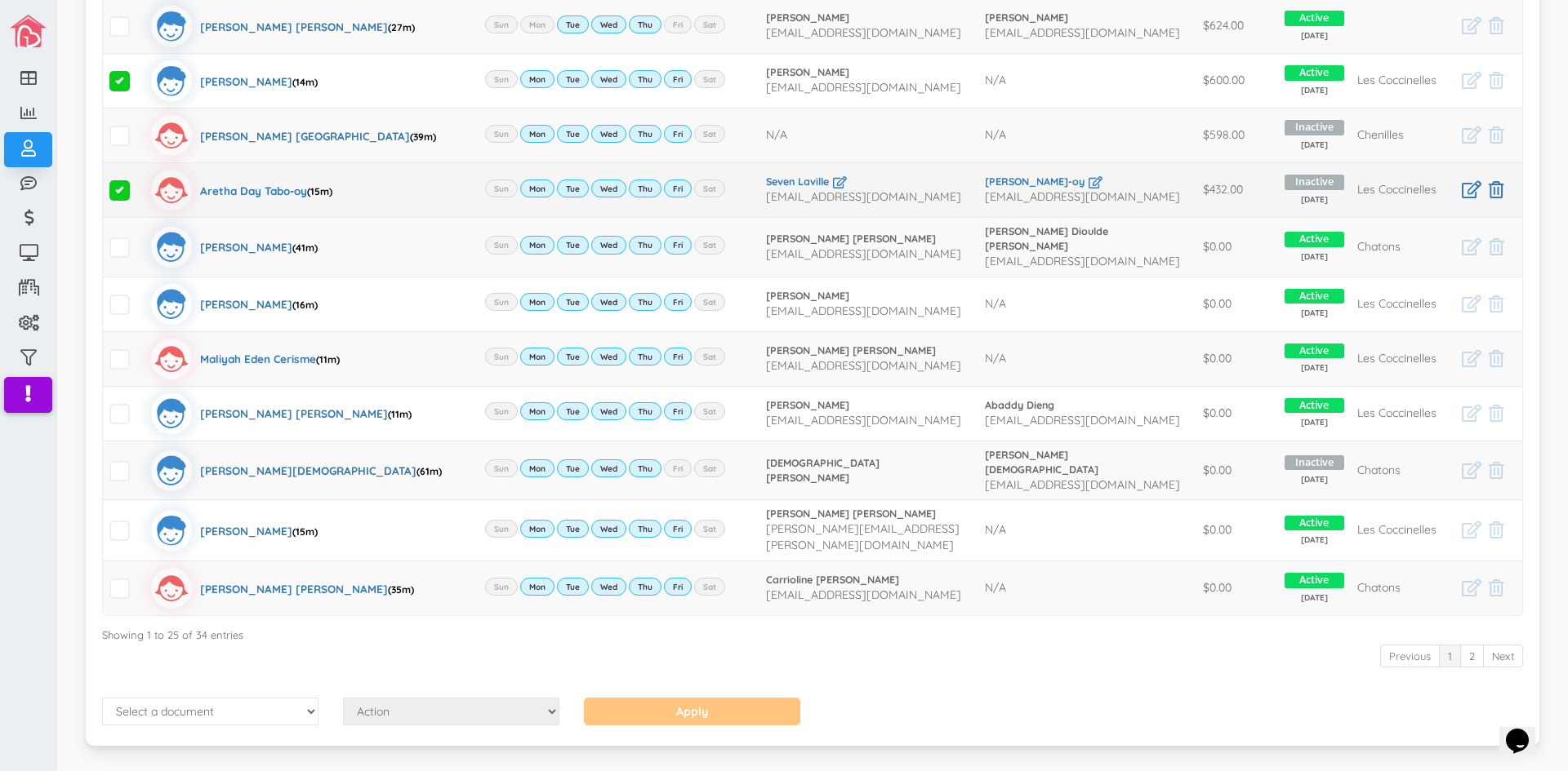
scroll to position [1059, 0]
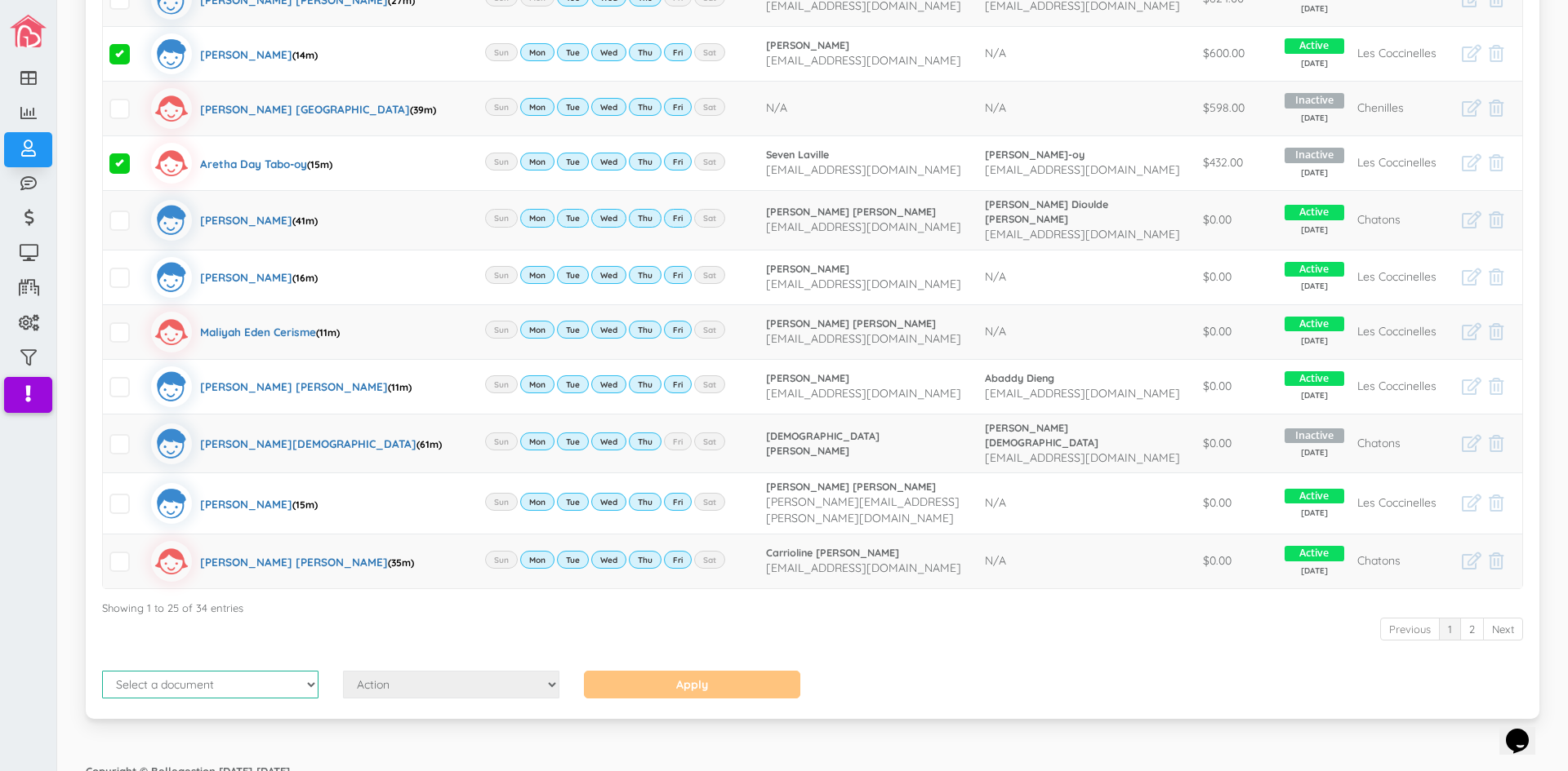
click at [306, 673] on select "Select a document Account Statement Pay Plan Dual Pay Plan" at bounding box center [209, 685] width 216 height 28
select select "1"
click at [102, 671] on select "Select a document Account Statement Pay Plan Dual Pay Plan" at bounding box center [209, 685] width 216 height 28
click at [544, 672] on select "Action Send Email View Download" at bounding box center [451, 685] width 216 height 28
select select "1"
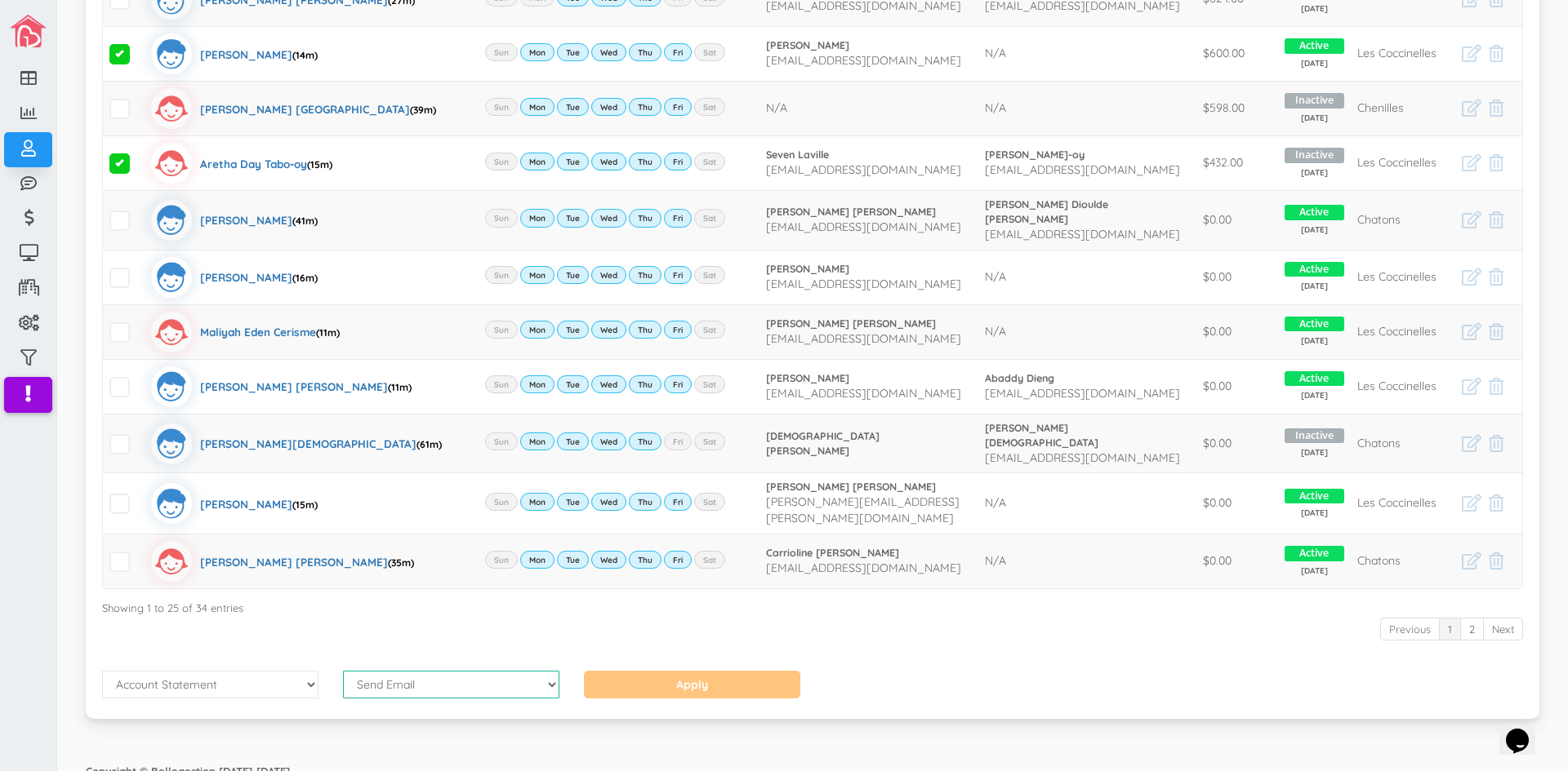
click at [343, 671] on select "Action Send Email View Download" at bounding box center [451, 685] width 216 height 28
click at [717, 671] on input "Apply" at bounding box center [692, 685] width 216 height 28
